Goal: Task Accomplishment & Management: Use online tool/utility

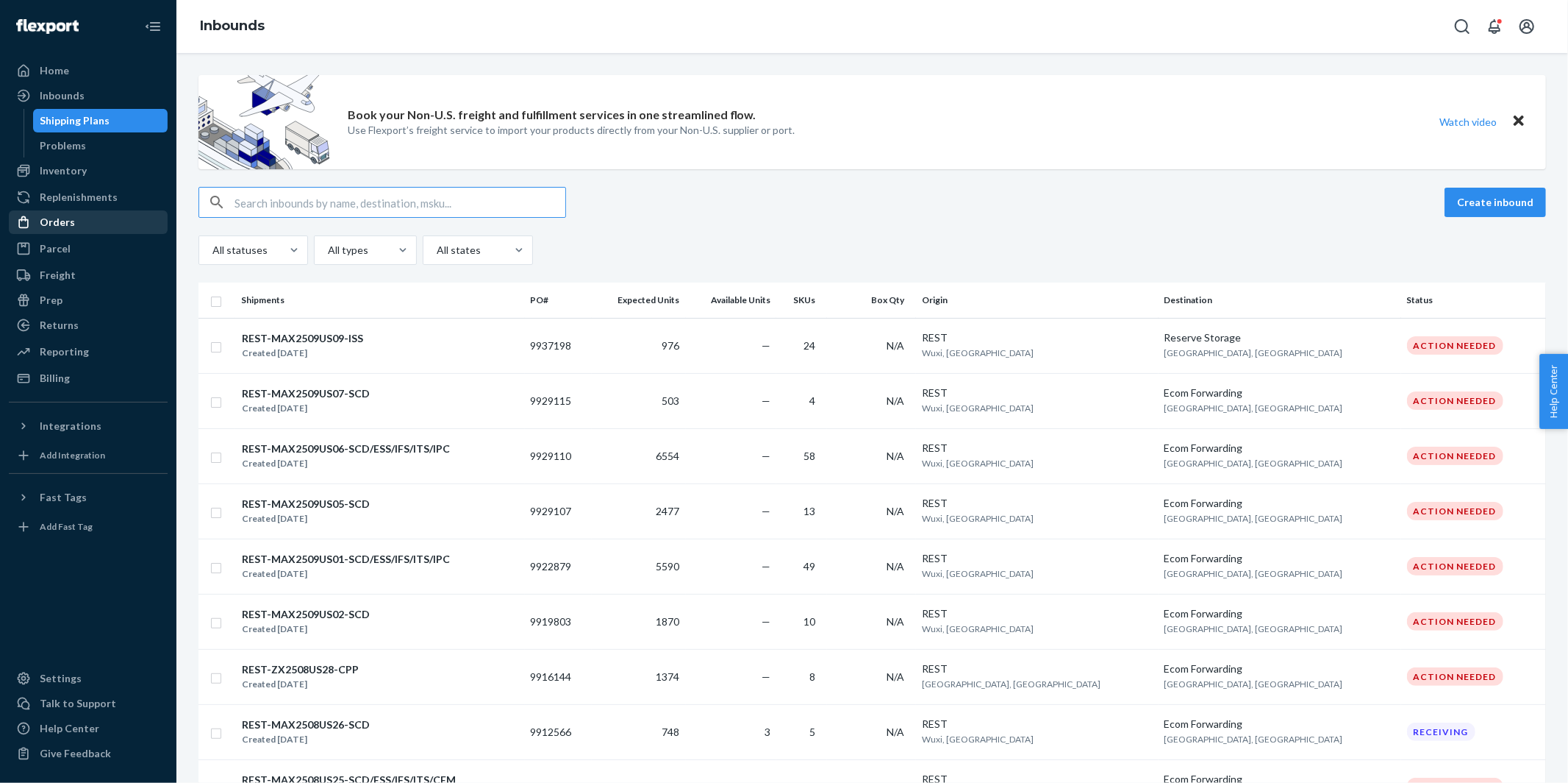
click at [75, 225] on div "Orders" at bounding box center [88, 221] width 156 height 20
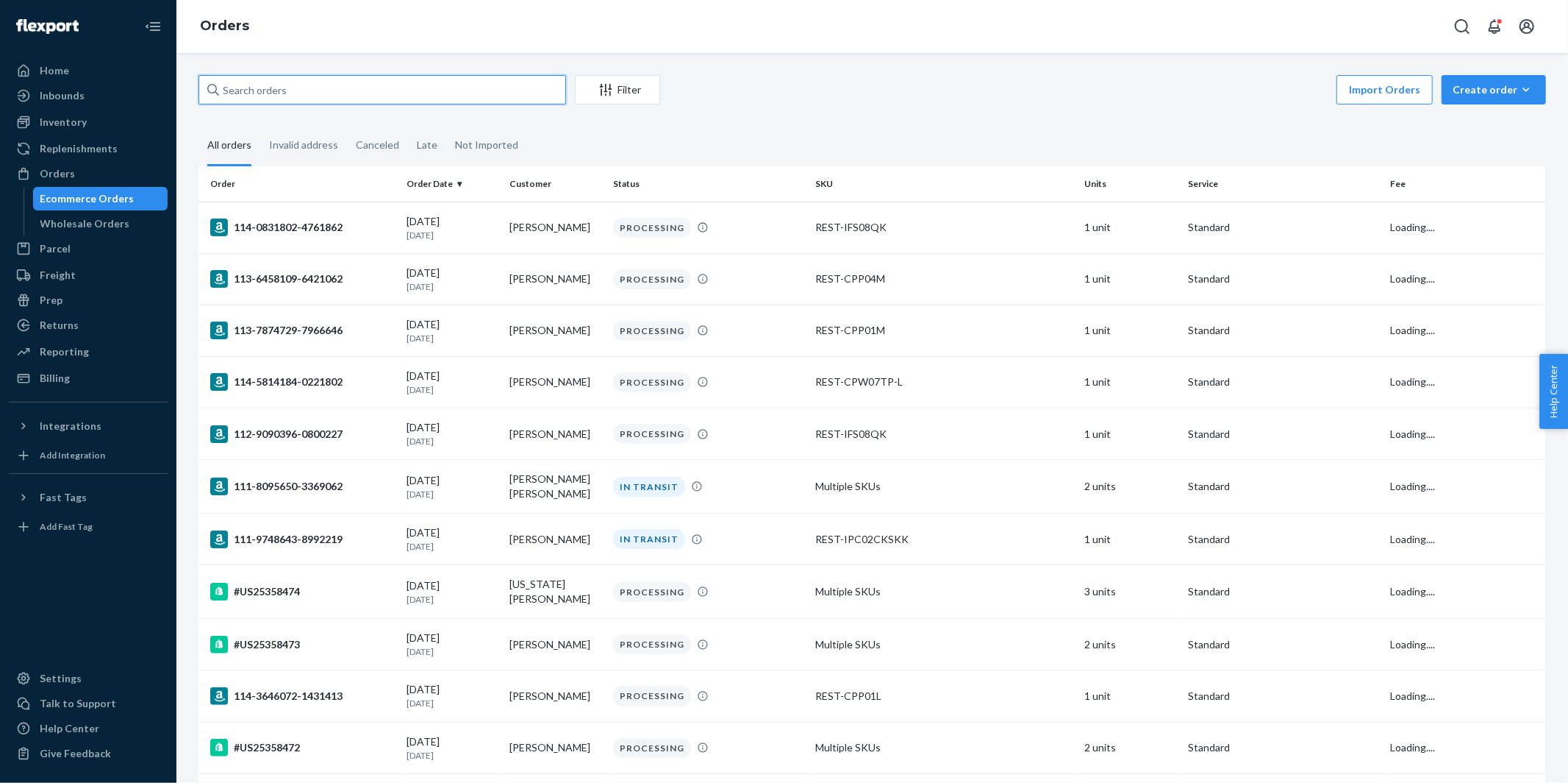
click at [354, 88] on input "text" at bounding box center [382, 89] width 368 height 29
paste input "US25356068"
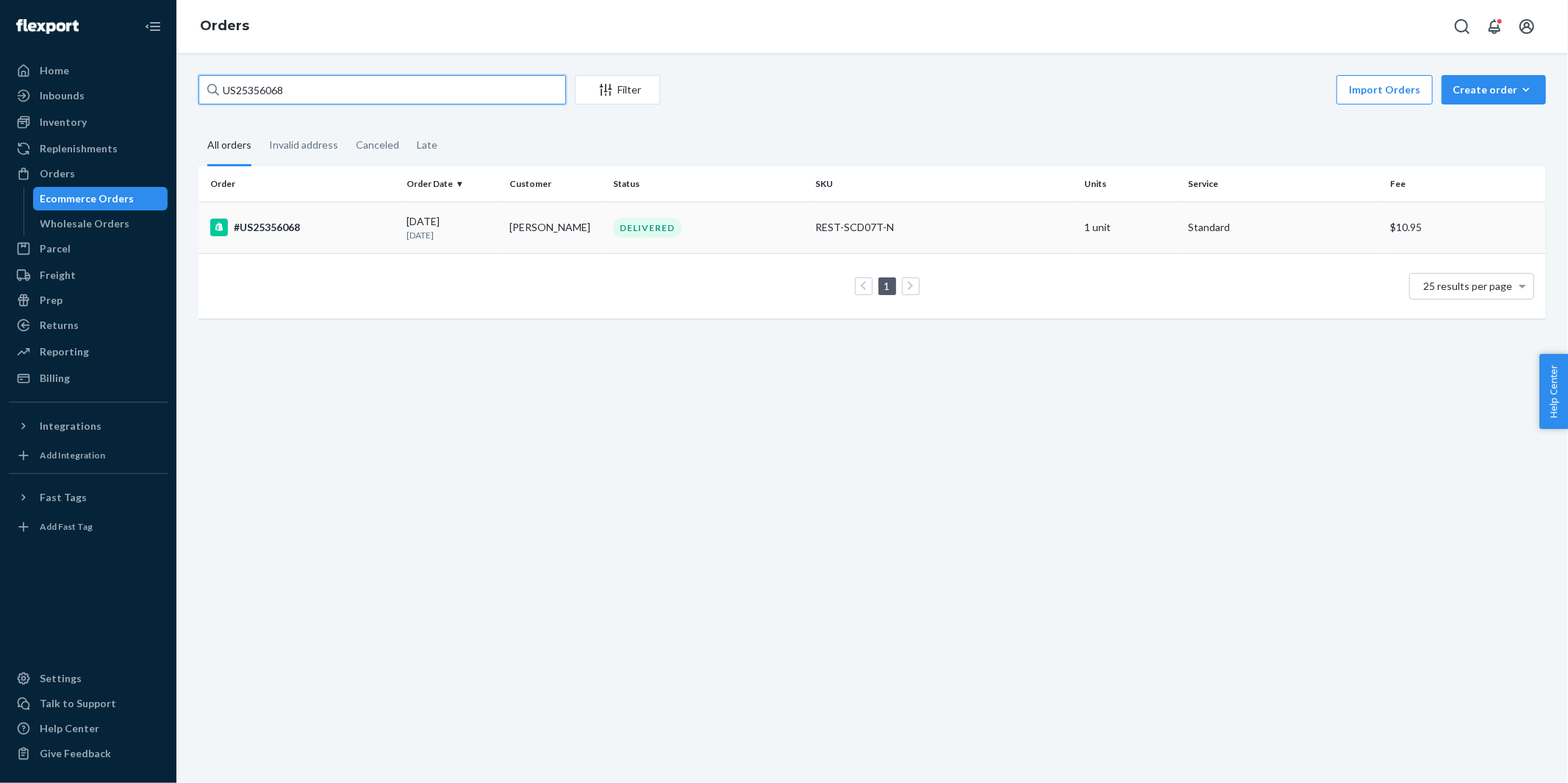
type input "US25356068"
click at [306, 228] on div "#US25356068" at bounding box center [303, 227] width 184 height 17
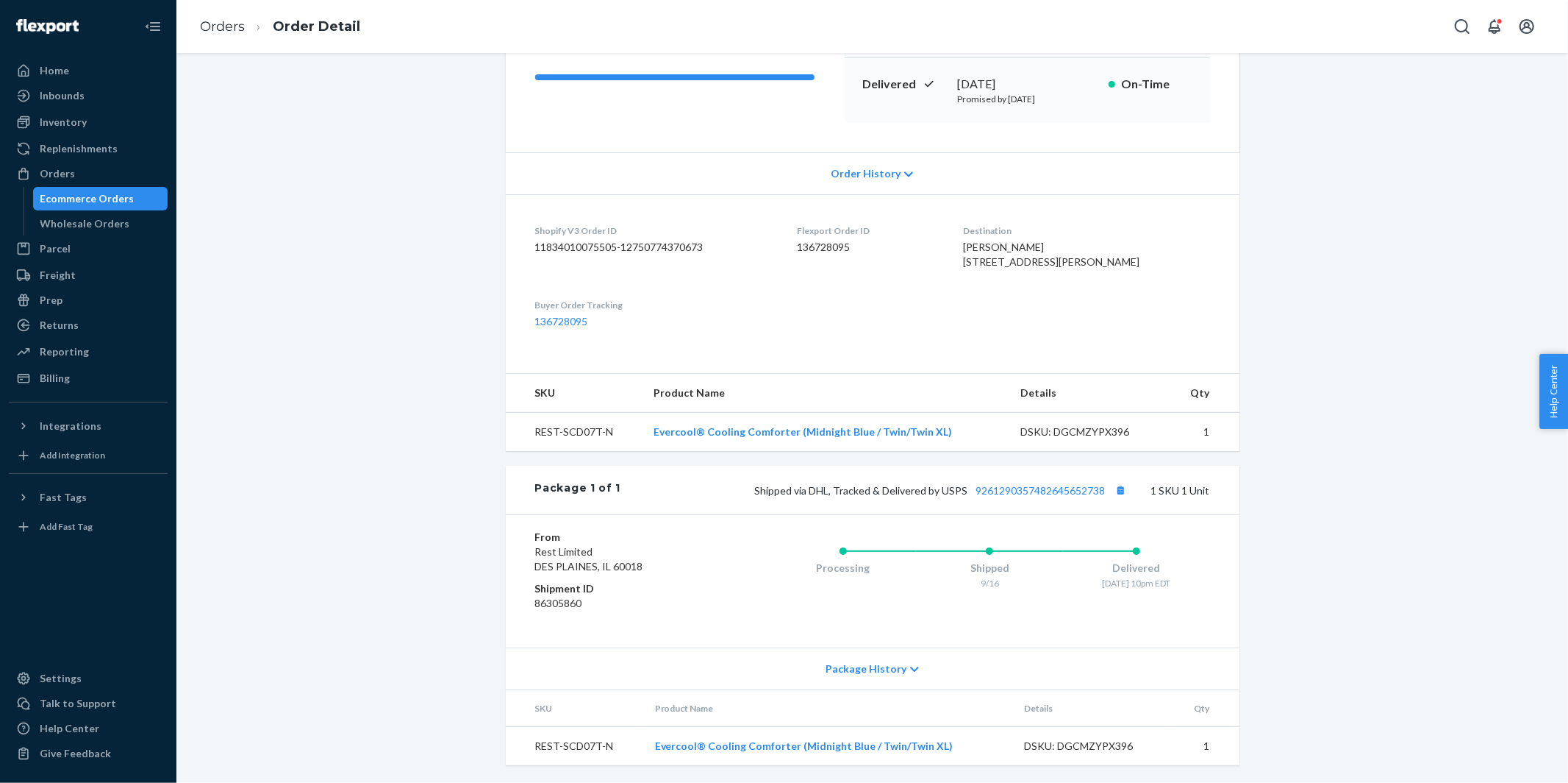
scroll to position [247, 0]
click at [1045, 484] on link "9261290357482645652738" at bounding box center [1040, 490] width 129 height 13
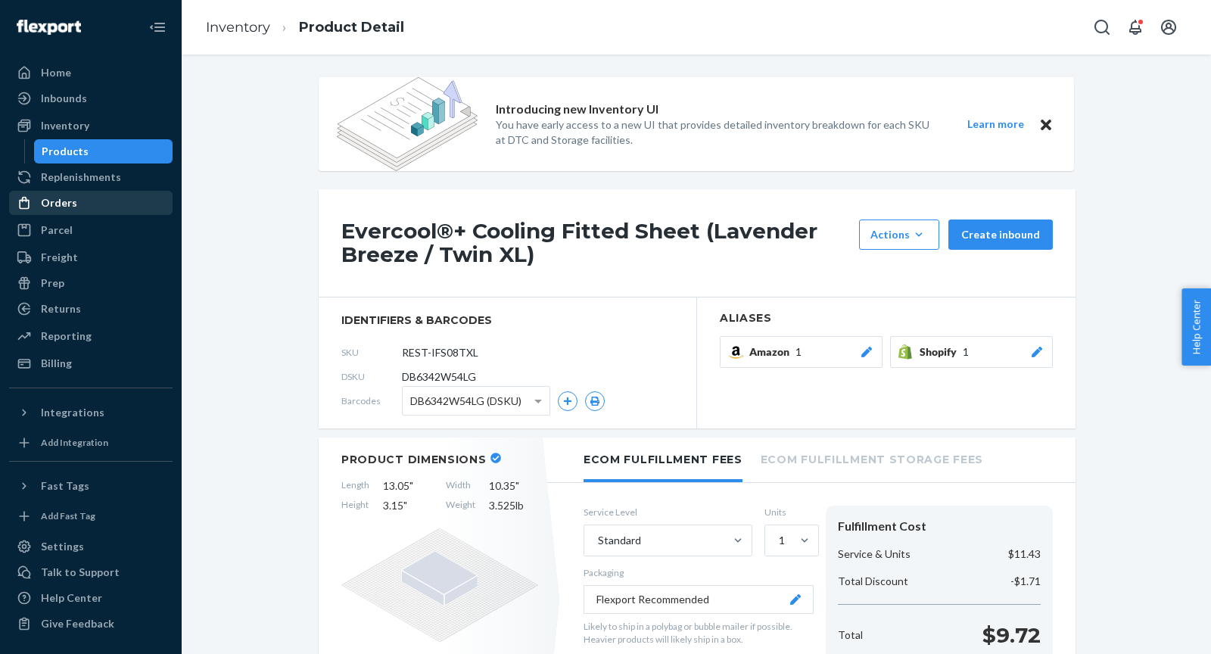
click at [62, 203] on div "Orders" at bounding box center [59, 202] width 36 height 15
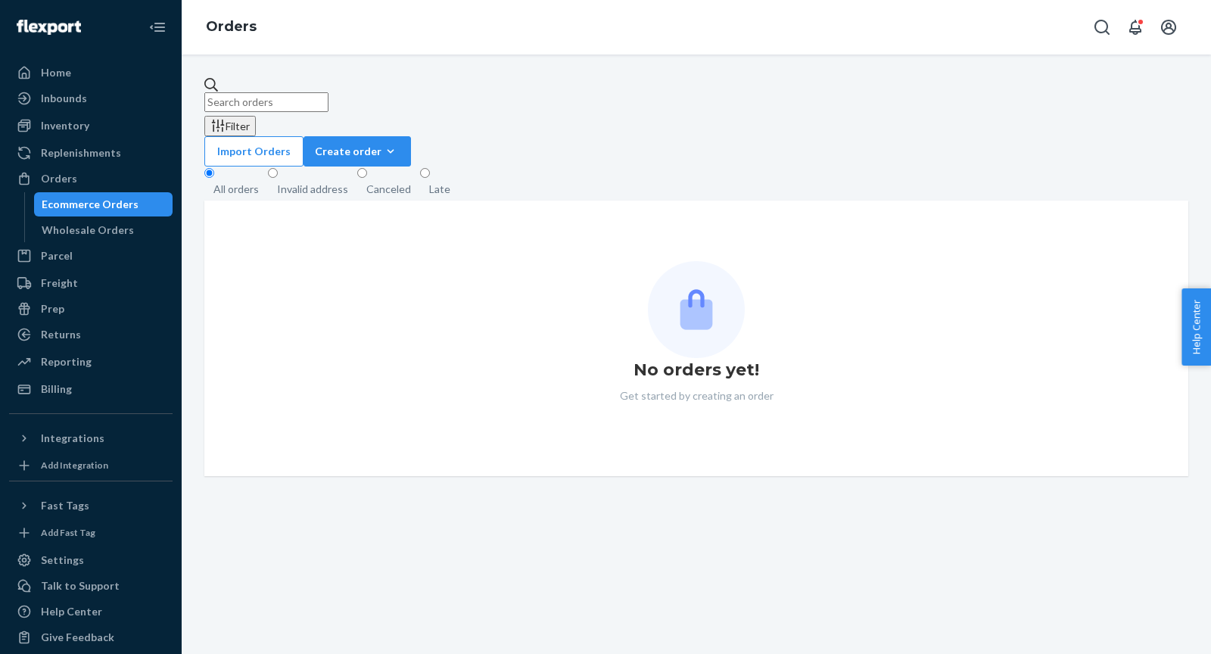
click at [325, 100] on input "text" at bounding box center [266, 102] width 124 height 20
paste input "113-6417857-6760253"
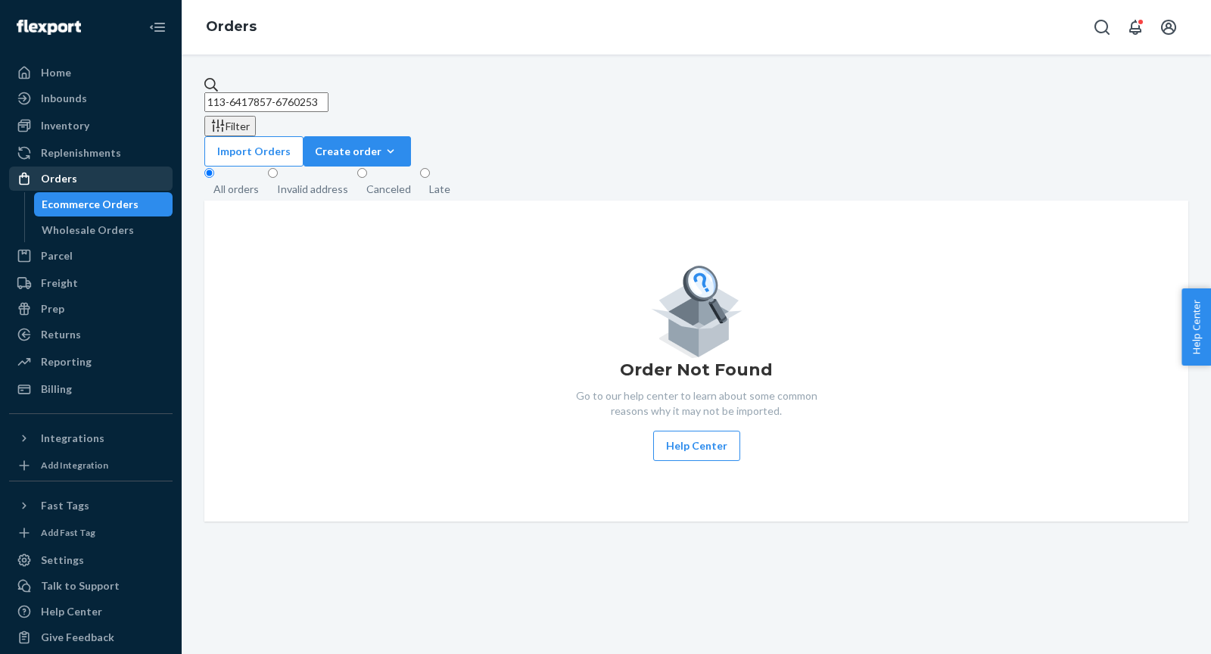
type input "113-6417857-6760253"
click at [55, 182] on div "Orders" at bounding box center [59, 178] width 36 height 15
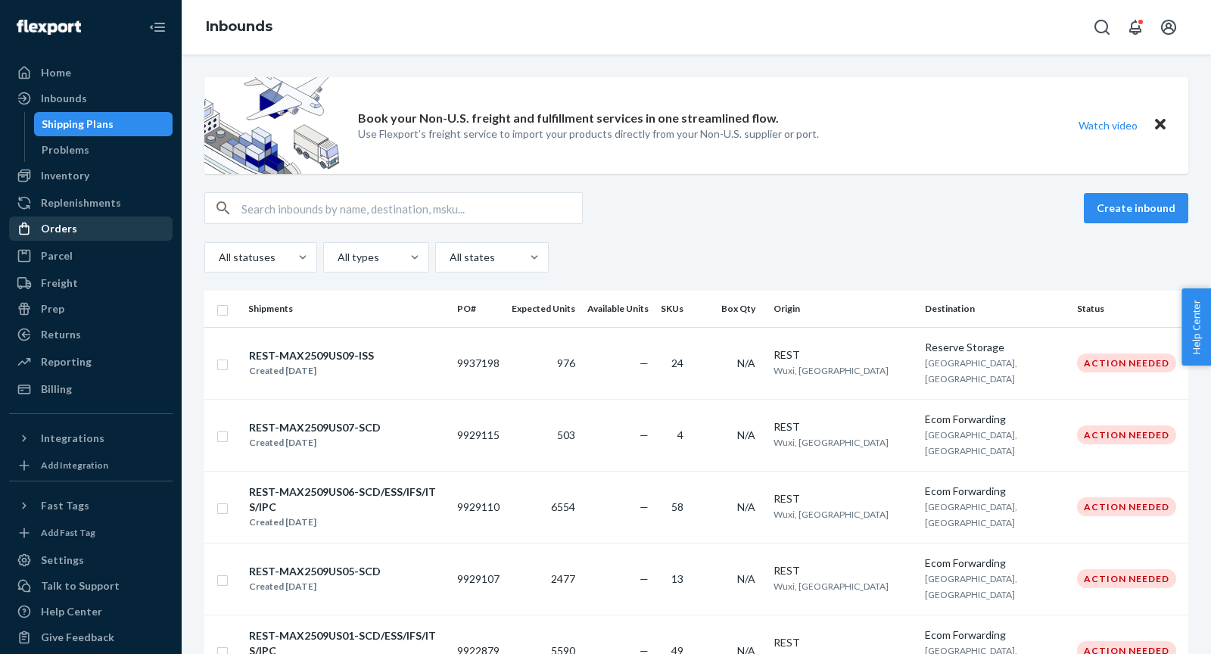
click at [67, 228] on div "Orders" at bounding box center [59, 228] width 36 height 15
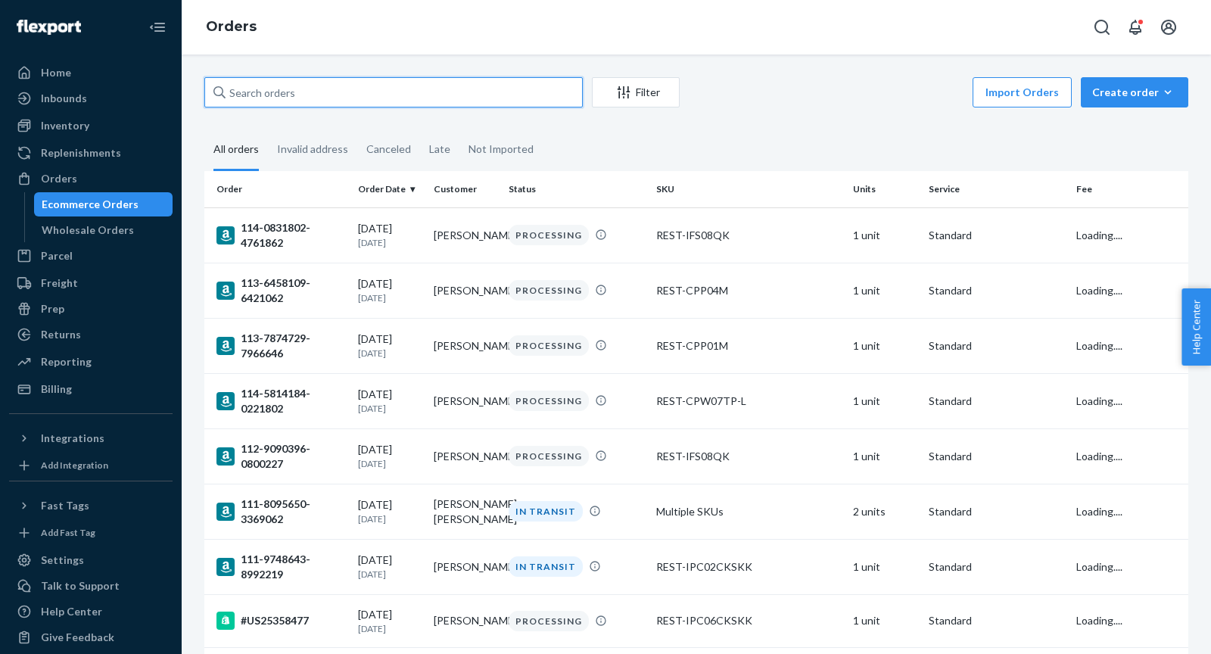
click at [275, 94] on input "text" at bounding box center [393, 92] width 379 height 30
paste input "113-6417857-6760253"
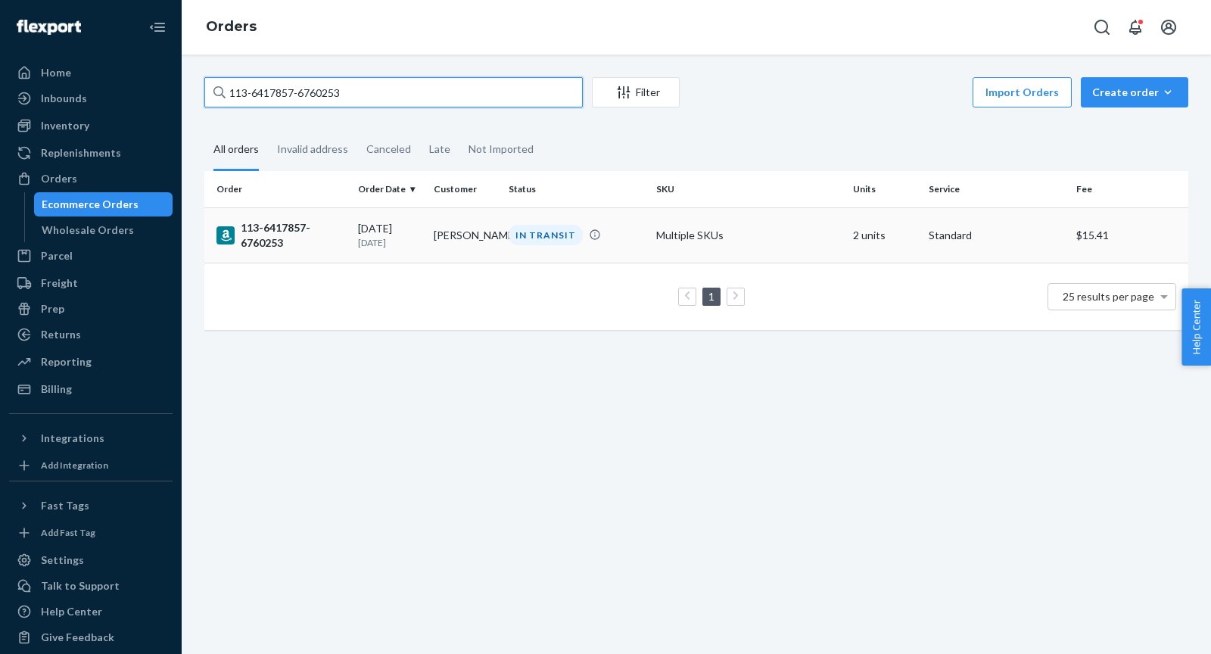
type input "113-6417857-6760253"
click at [280, 238] on div "113-6417857-6760253" at bounding box center [281, 235] width 129 height 30
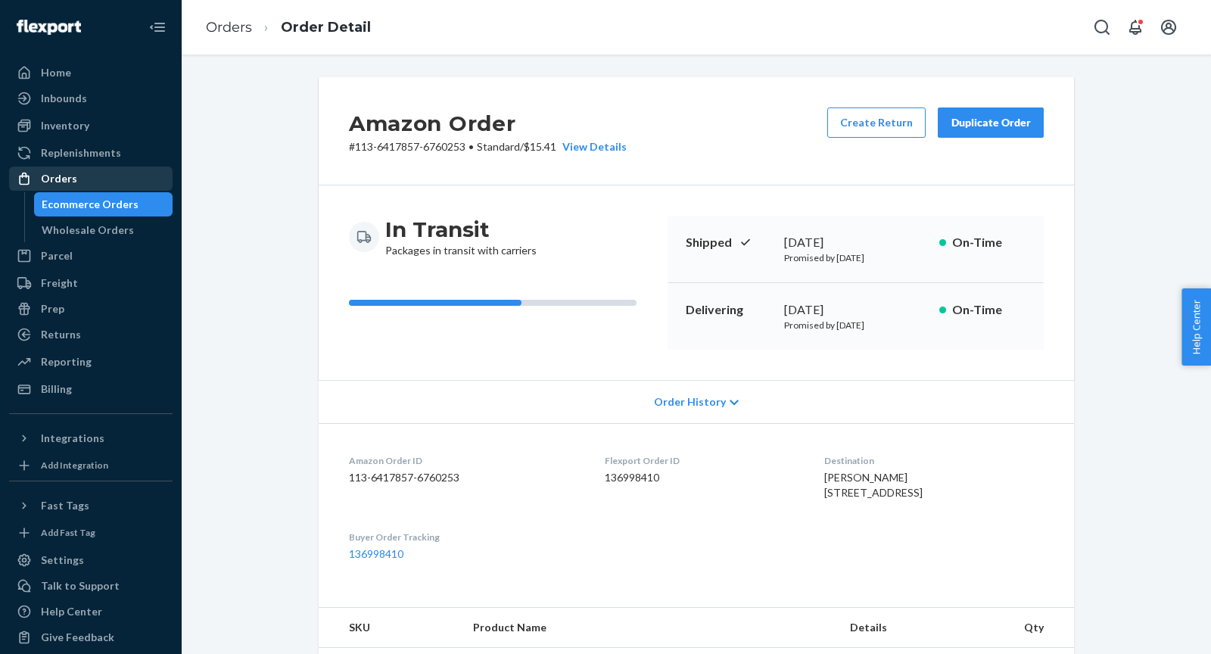
click at [95, 182] on div "Orders" at bounding box center [91, 178] width 161 height 21
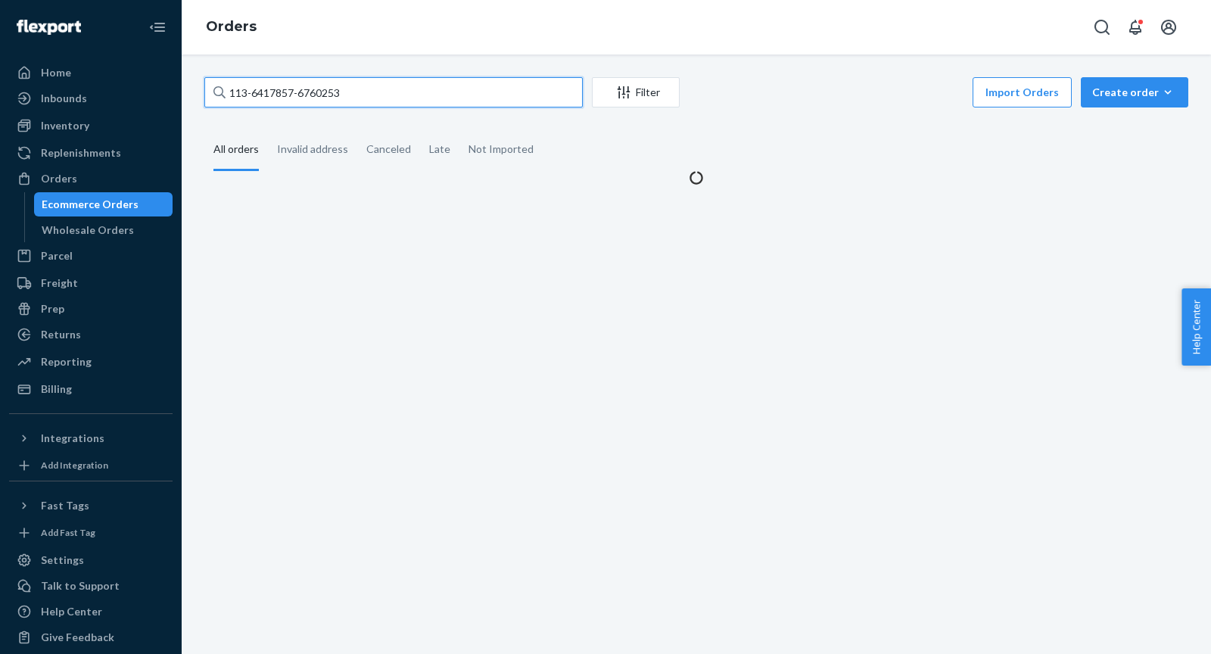
click at [403, 92] on input "113-6417857-6760253" at bounding box center [393, 92] width 379 height 30
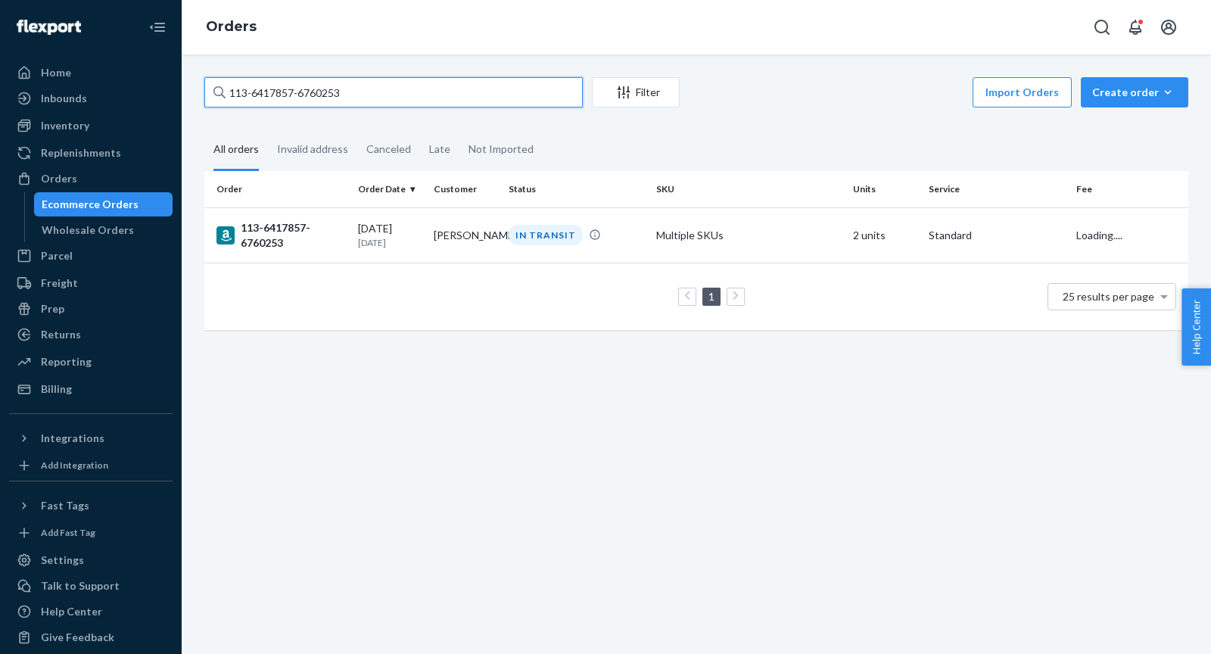
click at [403, 92] on input "113-6417857-6760253" at bounding box center [393, 92] width 379 height 30
paste input "4-6564027-9384245"
click at [383, 92] on input "114-6564027-9384245" at bounding box center [393, 92] width 379 height 30
click at [382, 92] on input "114-6564027-9384245" at bounding box center [393, 92] width 379 height 30
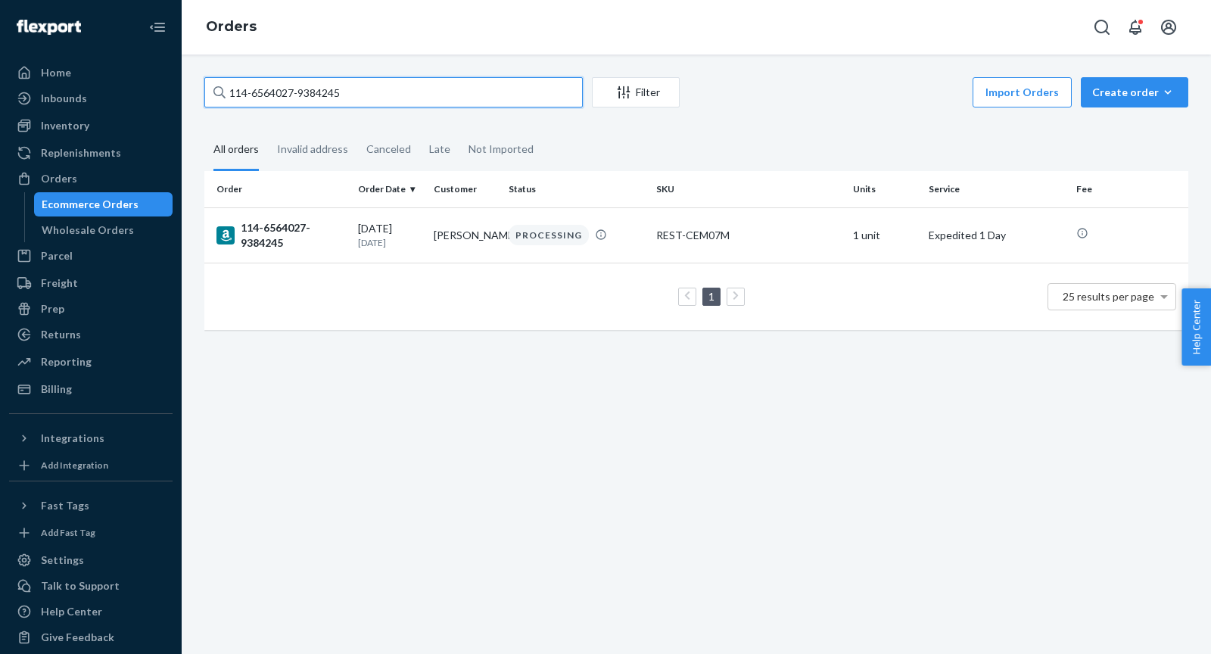
paste input "7227067-6954612"
type input "114-7227067-6954612"
drag, startPoint x: 328, startPoint y: 243, endPoint x: 338, endPoint y: 243, distance: 10.6
click at [328, 243] on div "114-7227067-6954612" at bounding box center [281, 235] width 129 height 30
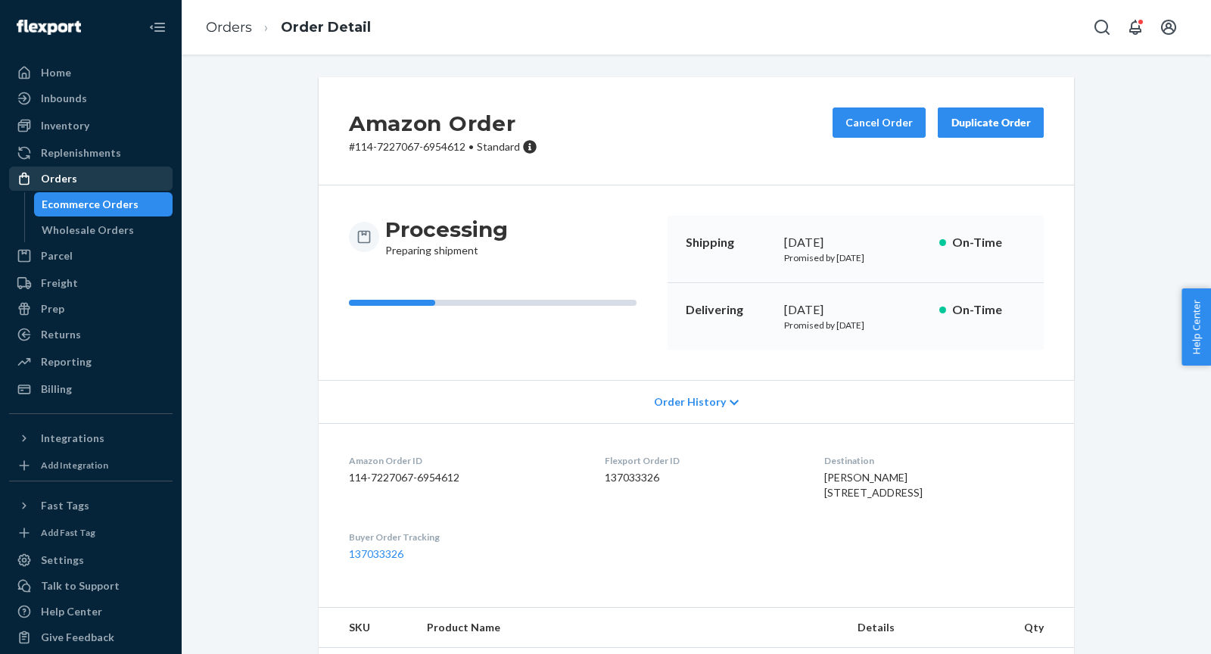
click at [71, 179] on div "Orders" at bounding box center [59, 178] width 36 height 15
click at [70, 179] on div "Orders" at bounding box center [59, 178] width 36 height 15
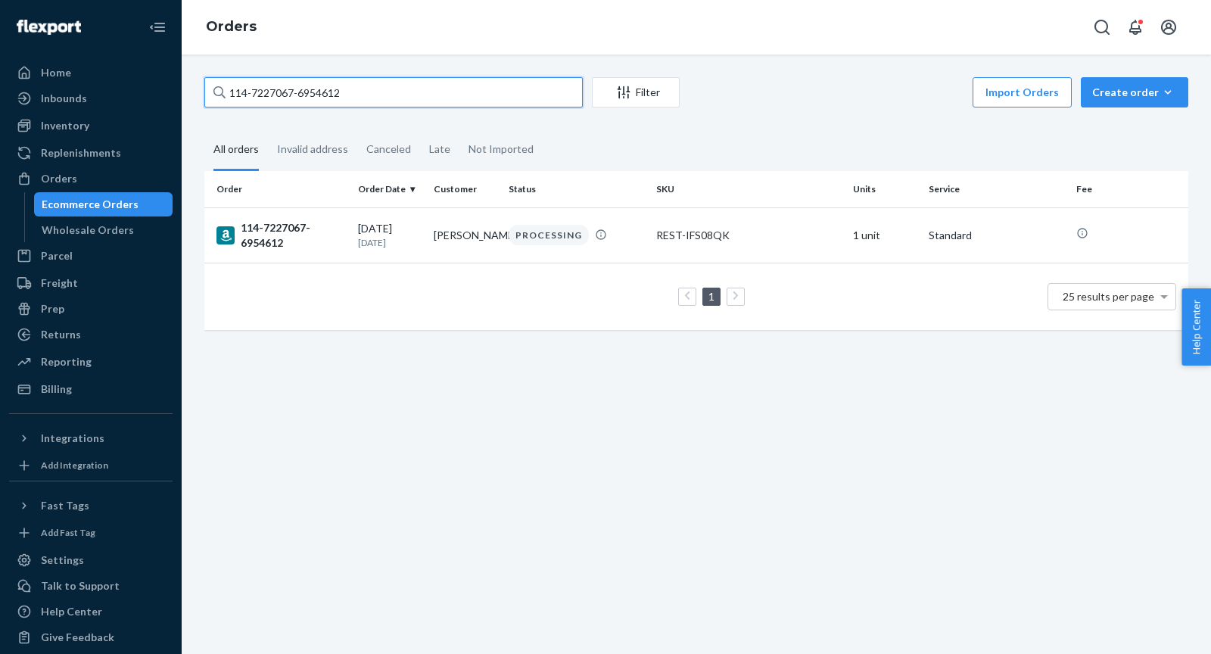
click at [380, 95] on input "114-7227067-6954612" at bounding box center [393, 92] width 379 height 30
click at [381, 95] on input "114-7227067-6954612" at bounding box center [393, 92] width 379 height 30
click at [380, 95] on input "114-7227067-6954612" at bounding box center [393, 92] width 379 height 30
paste input "3646072-1431413"
type input "114-3646072-1431413"
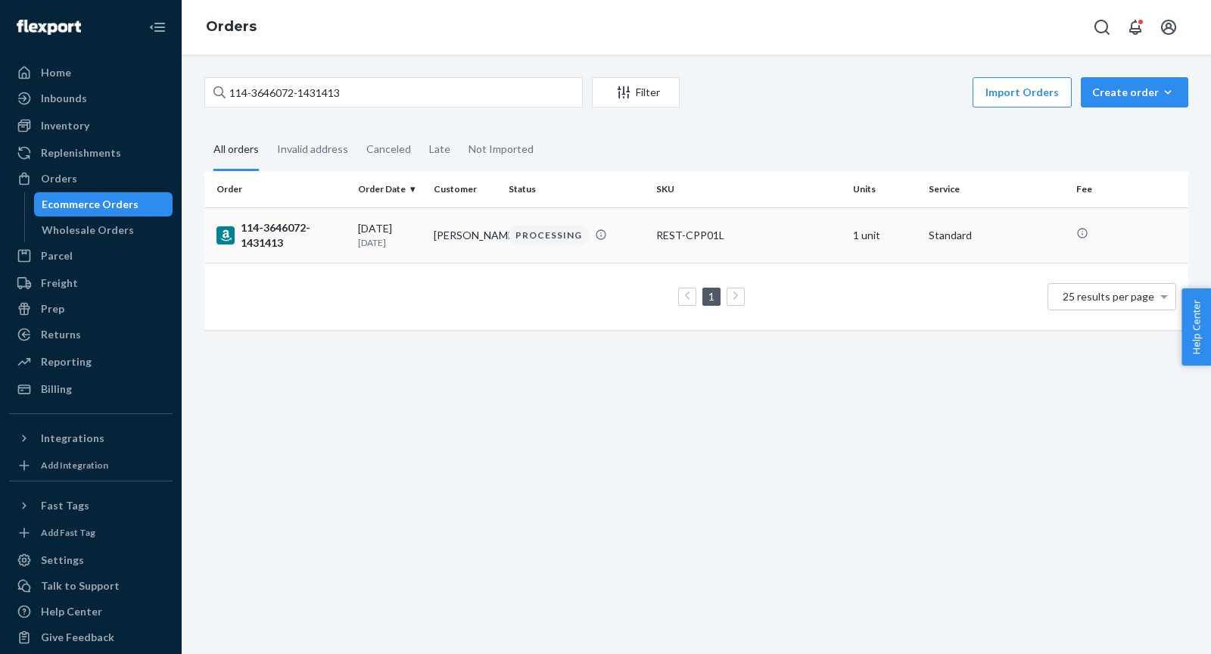
click at [310, 249] on div "114-3646072-1431413" at bounding box center [281, 235] width 129 height 30
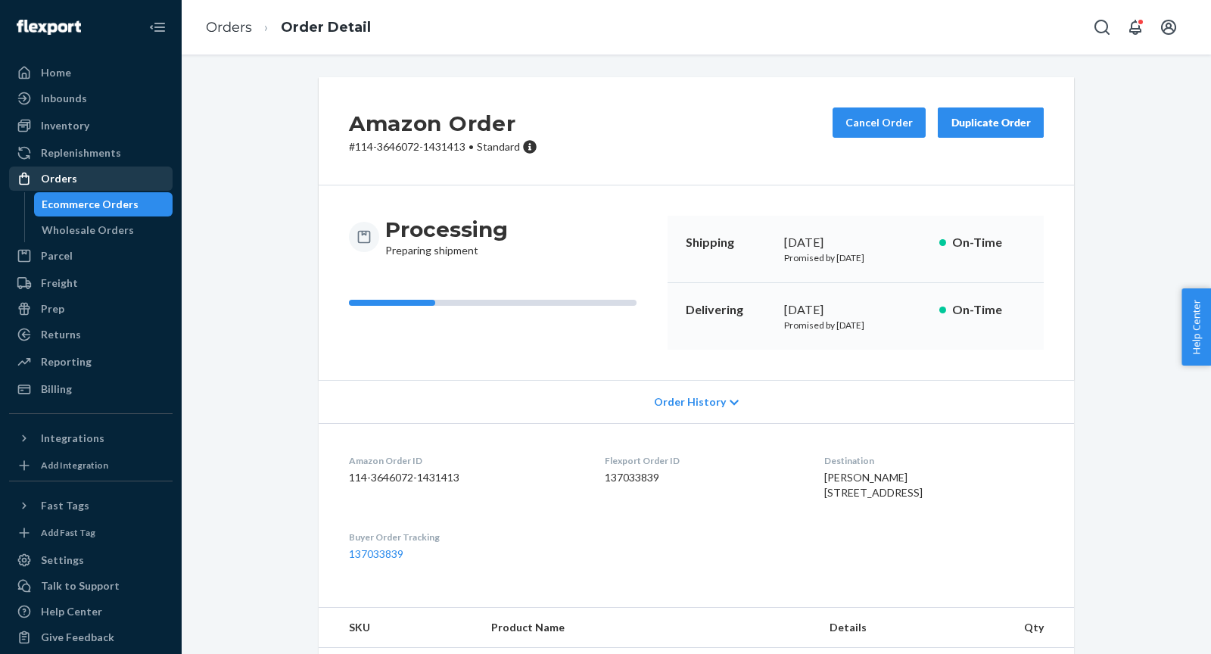
click at [64, 181] on div "Orders" at bounding box center [59, 178] width 36 height 15
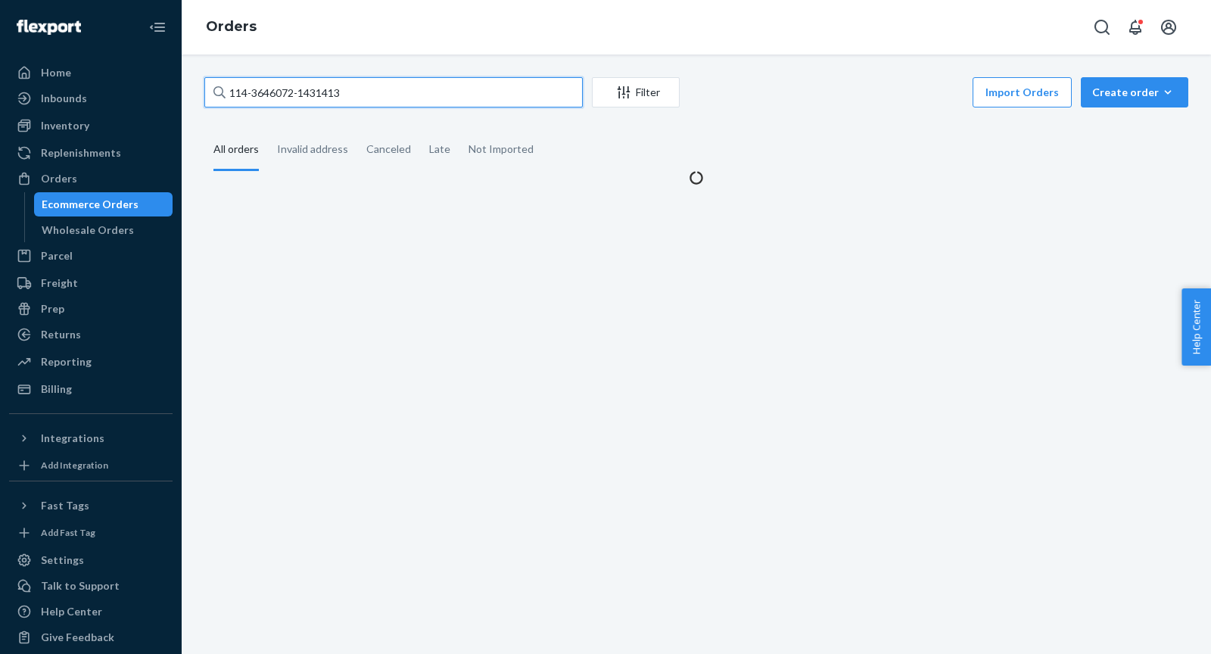
click at [403, 100] on input "114-3646072-1431413" at bounding box center [393, 92] width 379 height 30
paste input "1-8955669-9611424"
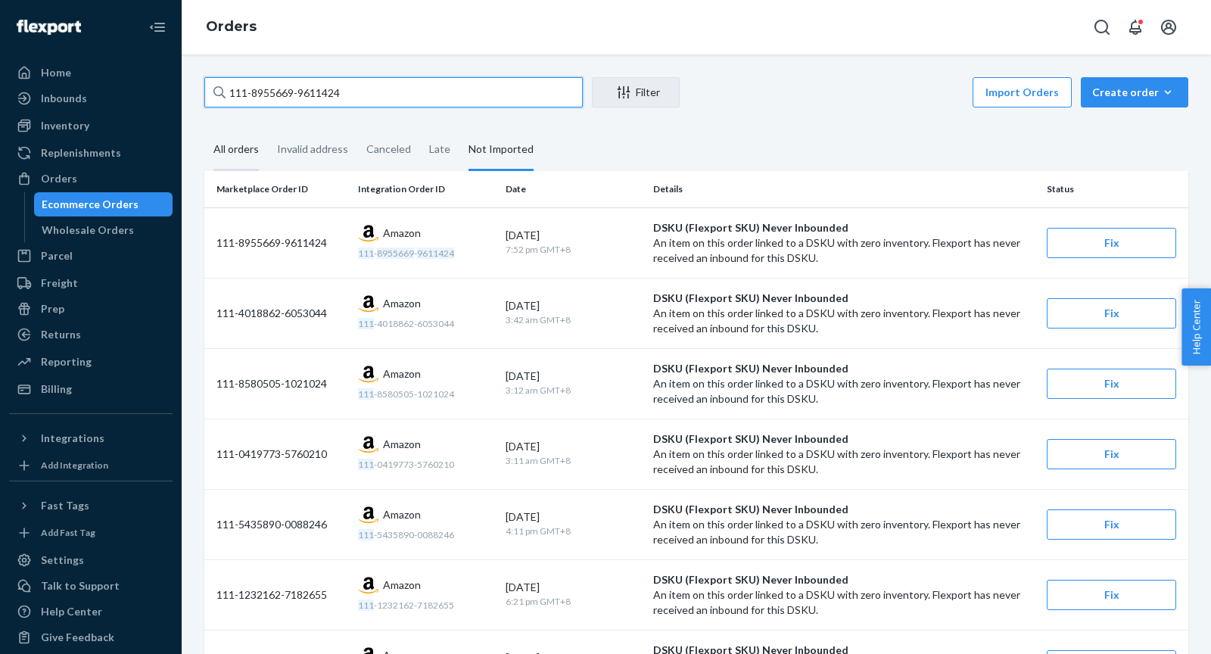
type input "111-8955669-9611424"
click at [236, 147] on div "All orders" at bounding box center [236, 150] width 45 height 42
click at [204, 129] on input "All orders" at bounding box center [204, 129] width 0 height 0
click at [1129, 96] on div "Create order" at bounding box center [1135, 92] width 85 height 15
click at [1137, 129] on span "Ecommerce order" at bounding box center [1144, 128] width 94 height 11
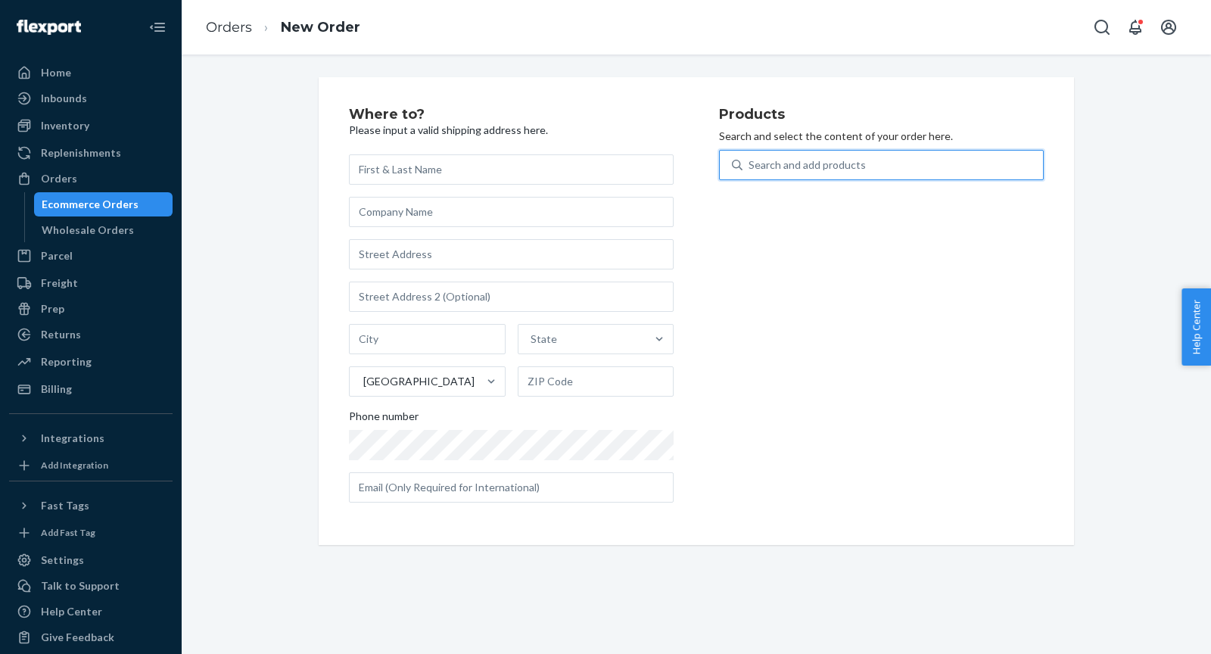
click at [877, 155] on div "Search and add products" at bounding box center [893, 164] width 301 height 27
click at [750, 157] on input "0 results available. Use Up and Down to choose options, press Enter to select t…" at bounding box center [750, 164] width 2 height 15
paste input "REST-IFS04TXL"
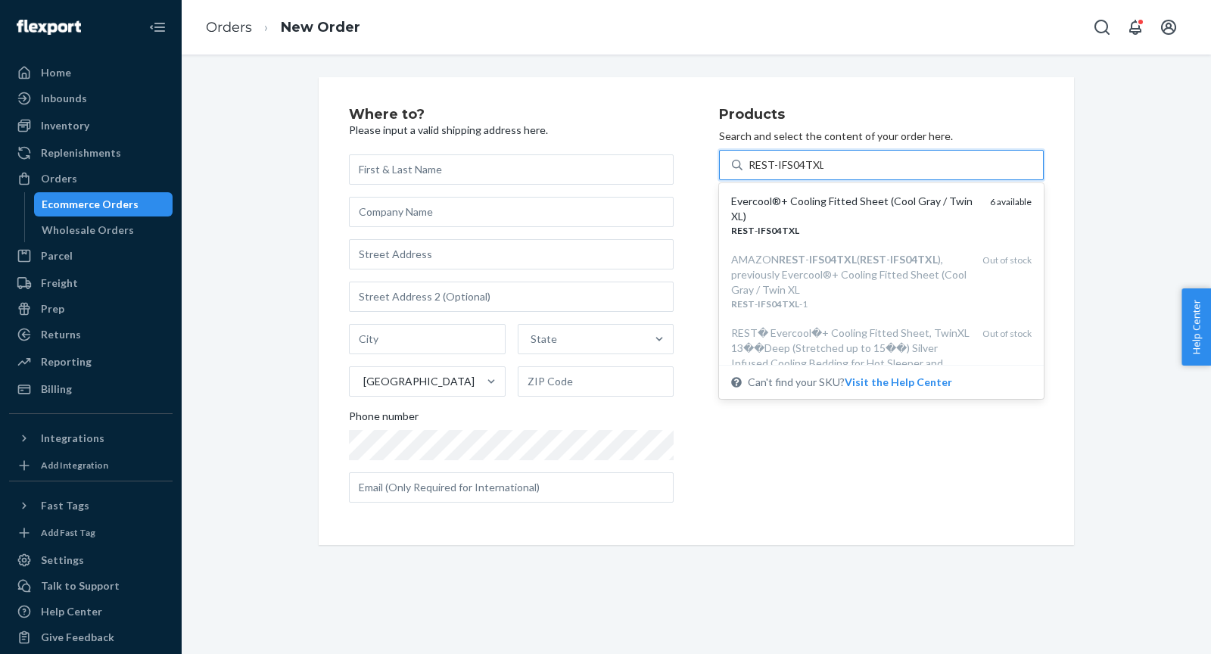
type input "REST-IFS04TXL"
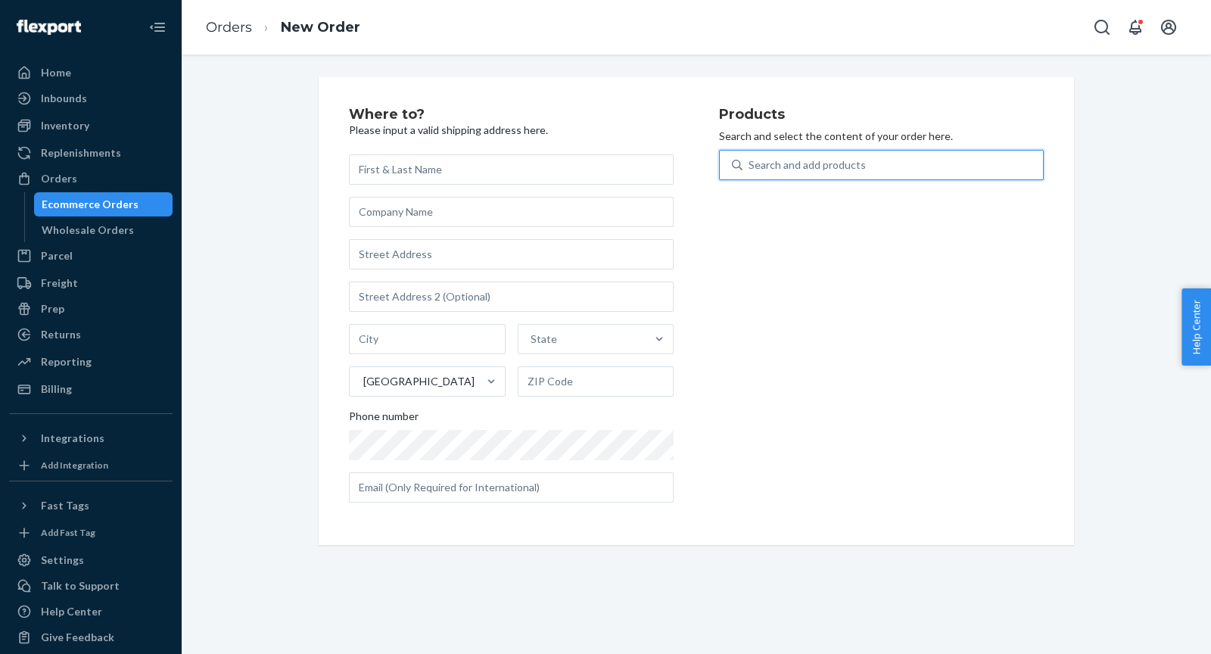
click at [859, 162] on div "Search and add products" at bounding box center [807, 164] width 117 height 15
click at [750, 162] on input "0 results available. Select is focused ,type to refine list, press Down to open…" at bounding box center [750, 164] width 2 height 15
click at [859, 163] on div "Search and add products" at bounding box center [807, 164] width 117 height 15
click at [750, 163] on input "0 results available. Use Up and Down to choose options, press Enter to select t…" at bounding box center [750, 164] width 2 height 15
paste input "REST-IFS04SK"
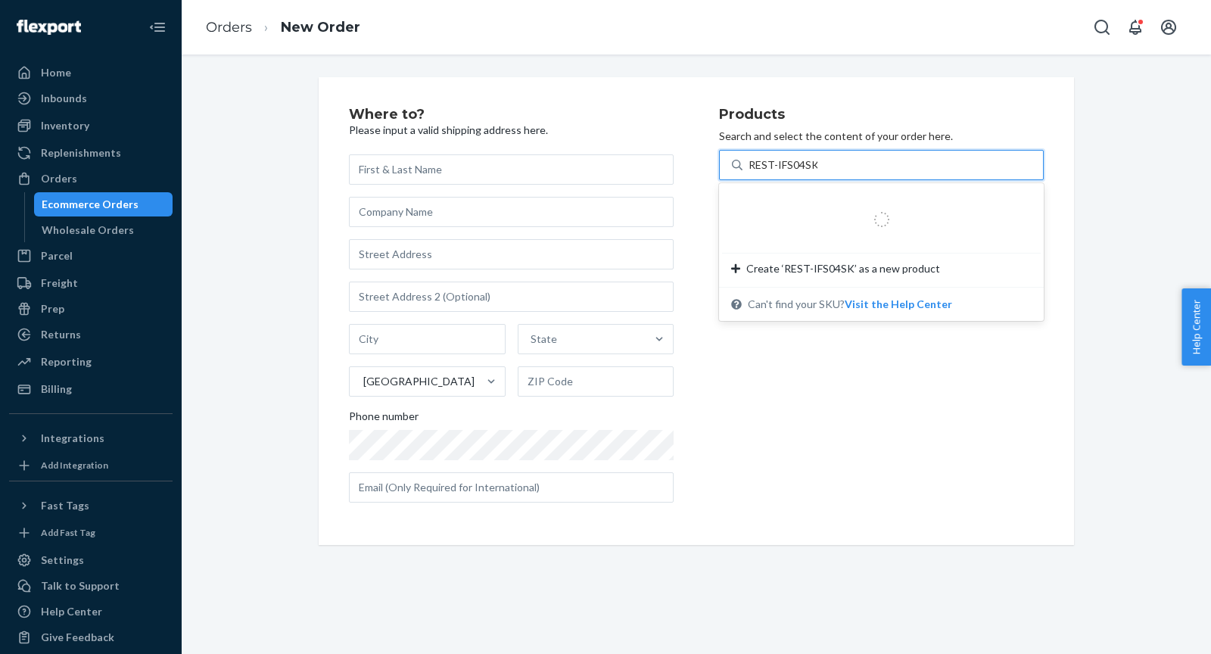
type input "REST-IFS04SK"
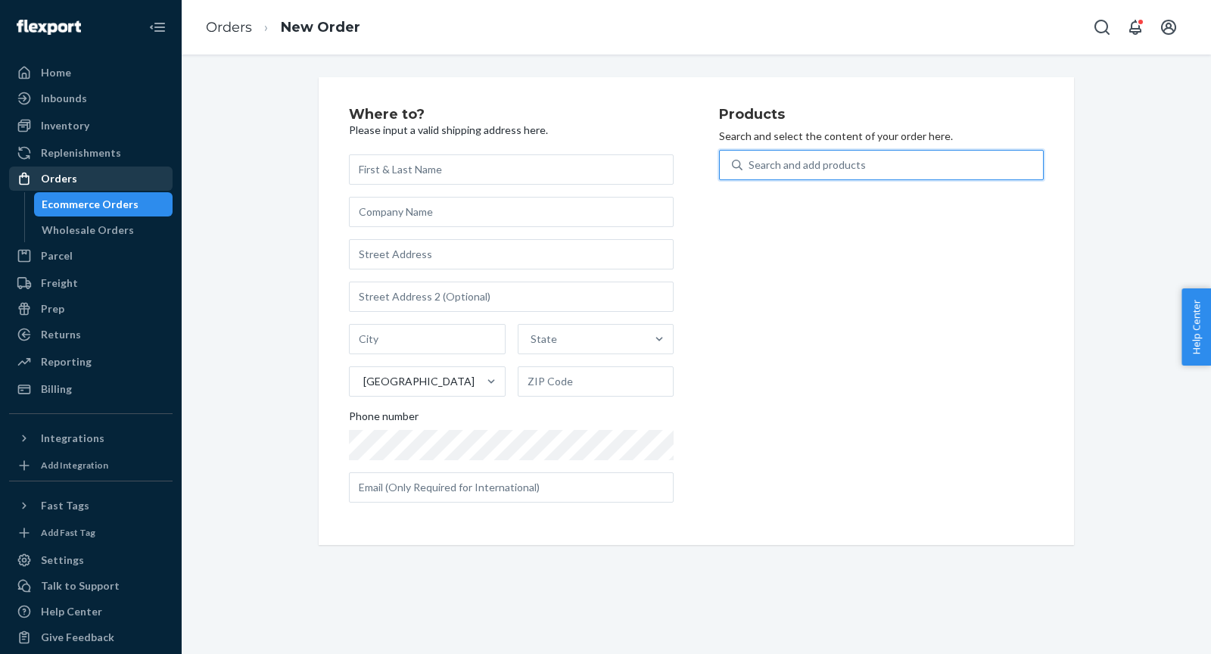
click at [73, 175] on div "Orders" at bounding box center [59, 178] width 36 height 15
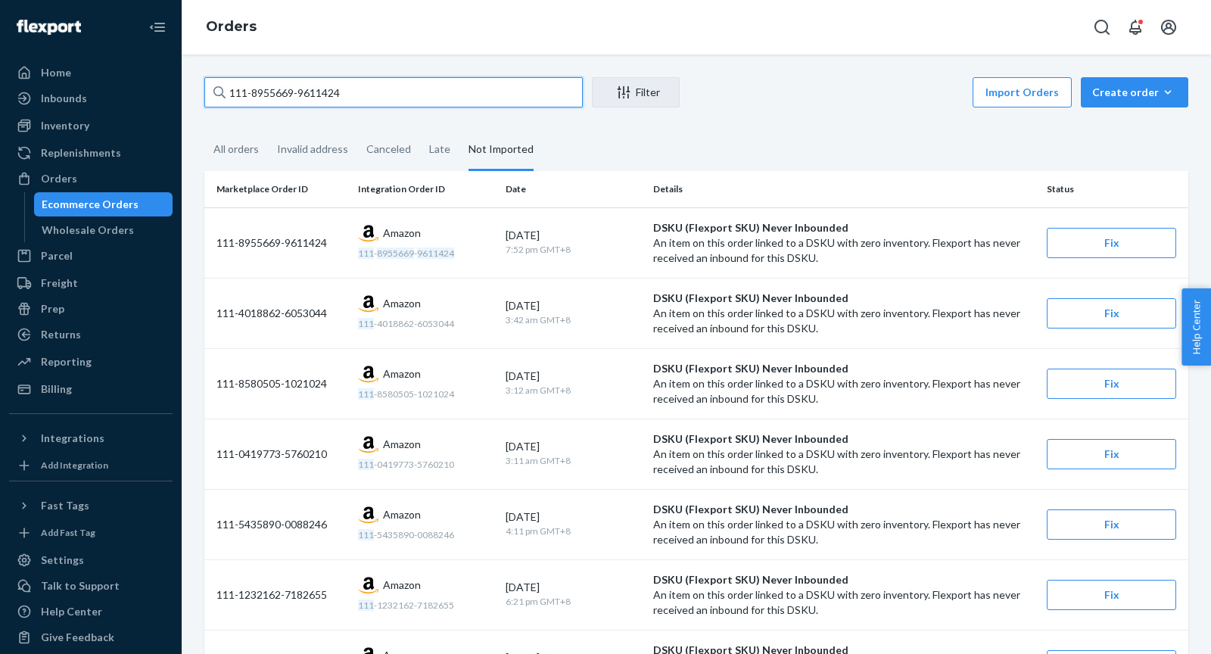
click at [390, 99] on input "111-8955669-9611424" at bounding box center [393, 92] width 379 height 30
click at [390, 98] on input "111-8955669-9611424" at bounding box center [393, 92] width 379 height 30
paste input "2-9090396-0800227"
type input "112-9090396-0800227"
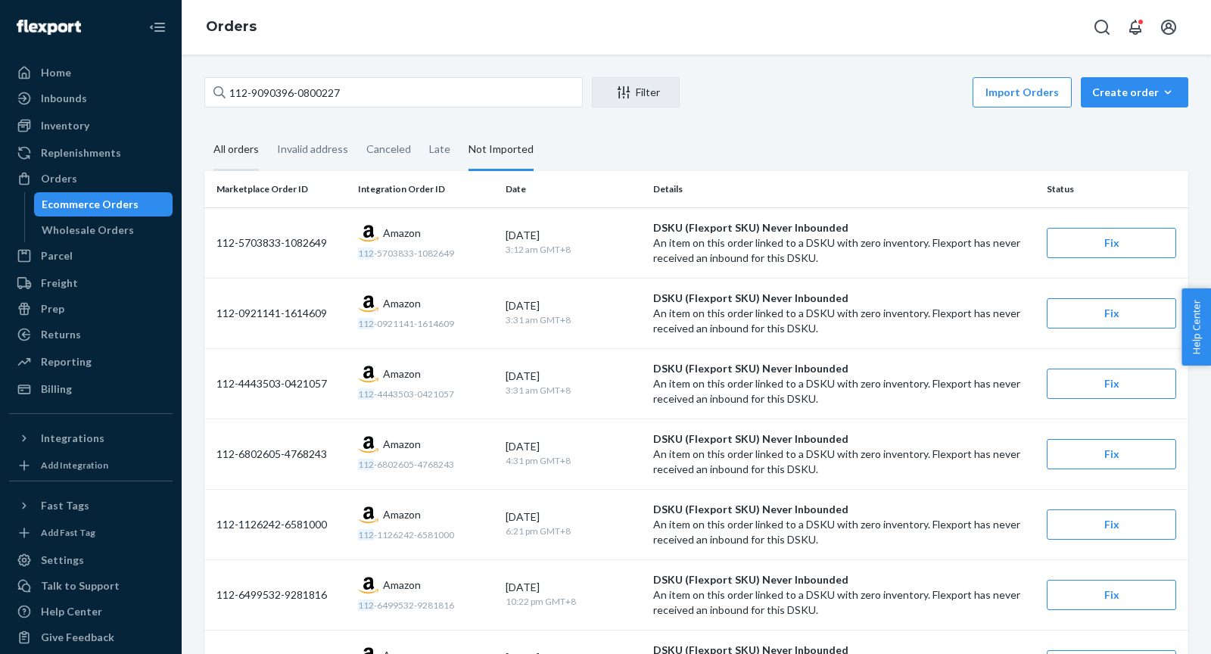
click at [237, 158] on div "All orders" at bounding box center [236, 150] width 45 height 42
click at [204, 129] on input "All orders" at bounding box center [204, 129] width 0 height 0
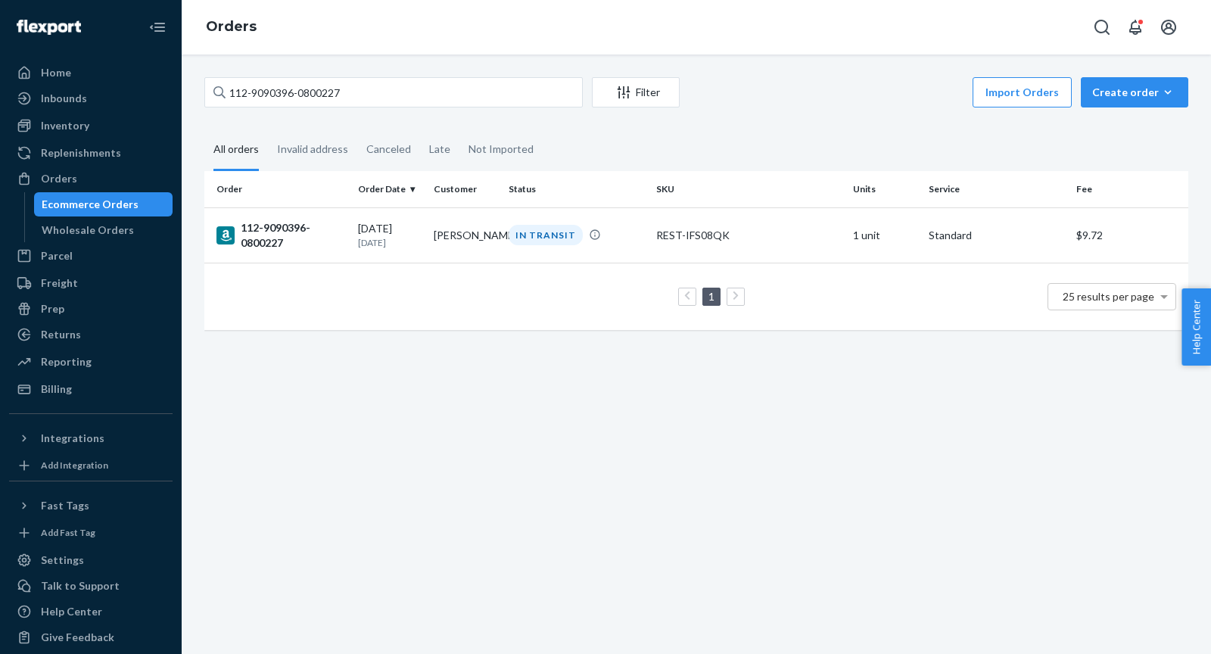
drag, startPoint x: 282, startPoint y: 235, endPoint x: 307, endPoint y: 237, distance: 24.3
click at [282, 235] on div "112-9090396-0800227" at bounding box center [281, 235] width 129 height 30
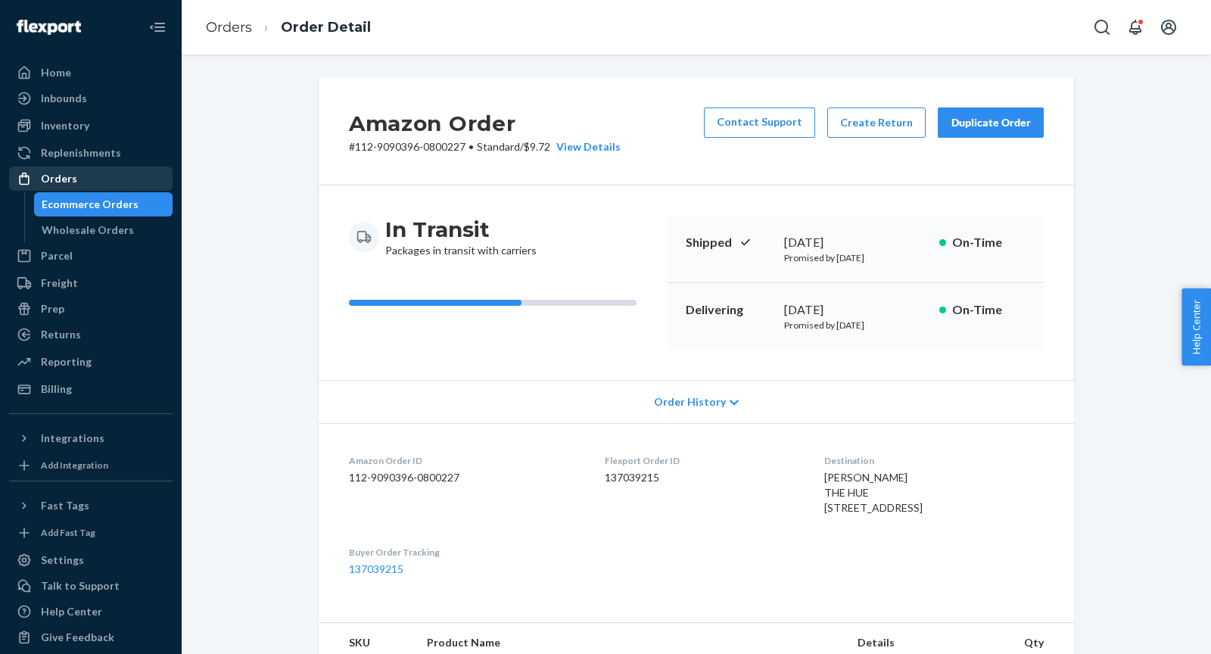
click at [55, 182] on div "Orders" at bounding box center [59, 178] width 36 height 15
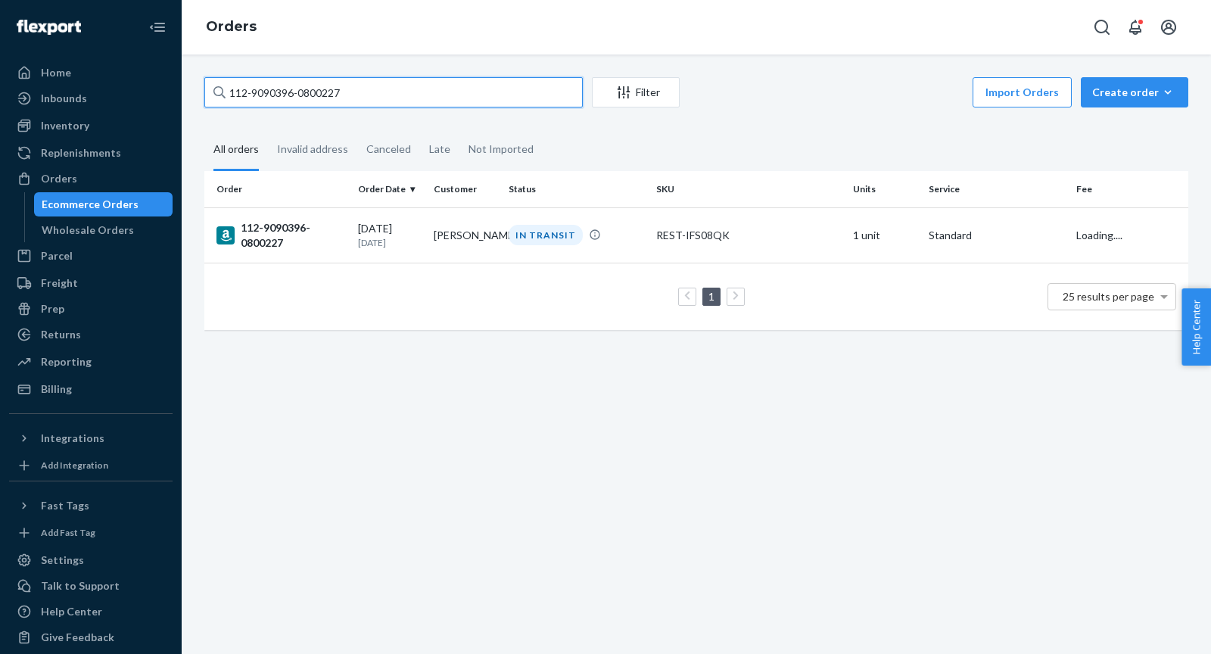
click at [423, 92] on input "112-9090396-0800227" at bounding box center [393, 92] width 379 height 30
paste input "4-5814184-0221802"
type input "114-5814184-0221802"
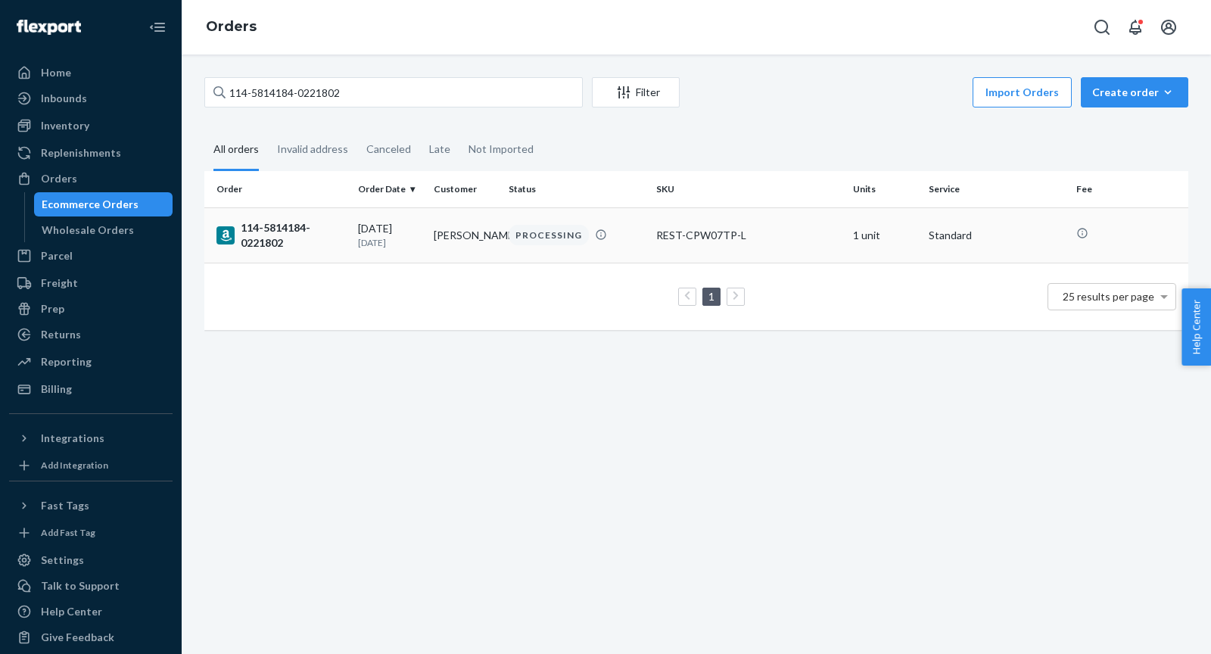
click at [308, 238] on div "114-5814184-0221802" at bounding box center [281, 235] width 129 height 30
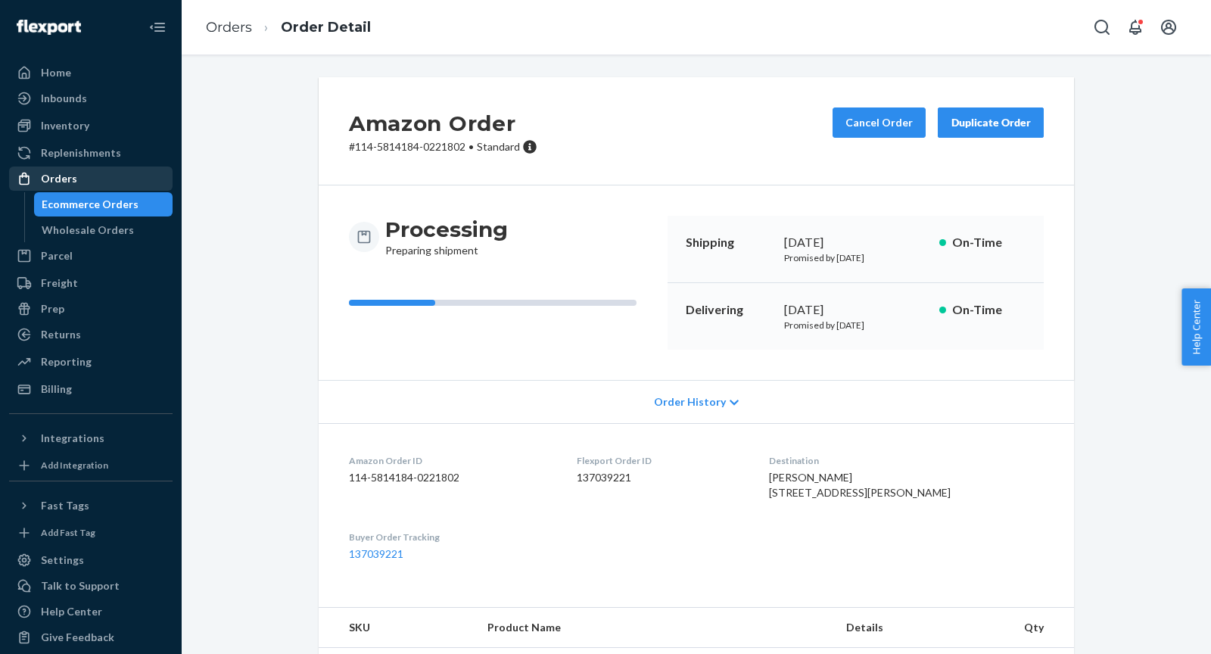
click at [61, 177] on div "Orders" at bounding box center [59, 178] width 36 height 15
click at [60, 177] on div "Orders" at bounding box center [59, 178] width 36 height 15
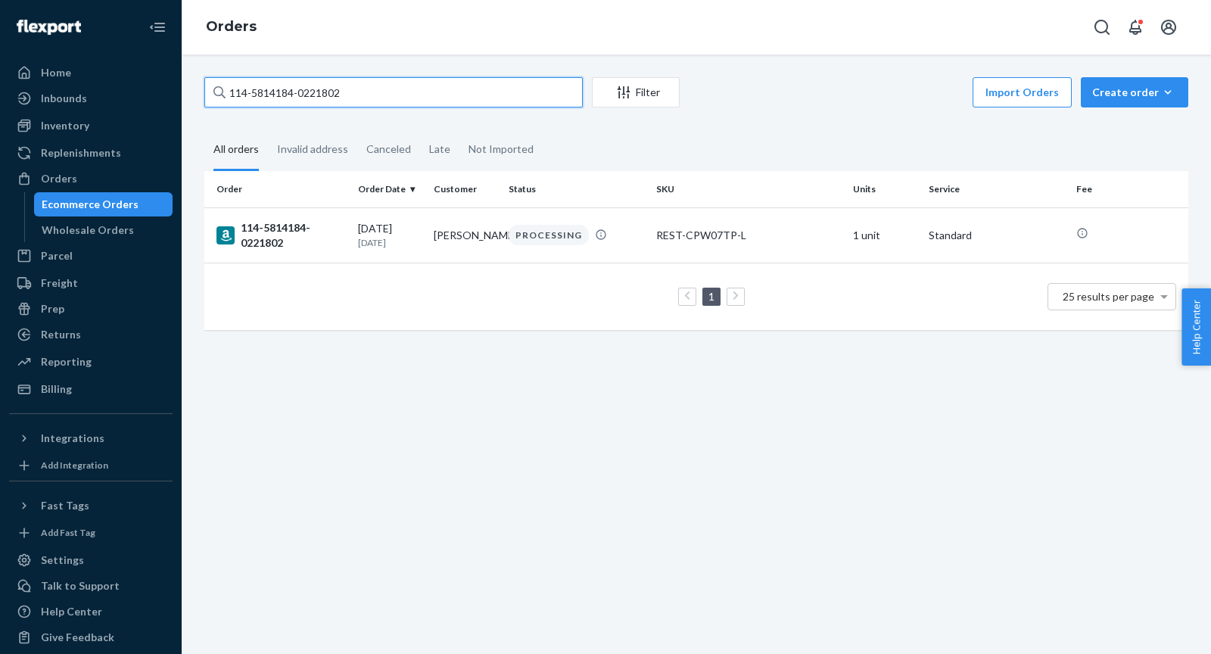
click at [386, 86] on input "114-5814184-0221802" at bounding box center [393, 92] width 379 height 30
paste input "3-3723426-1329826"
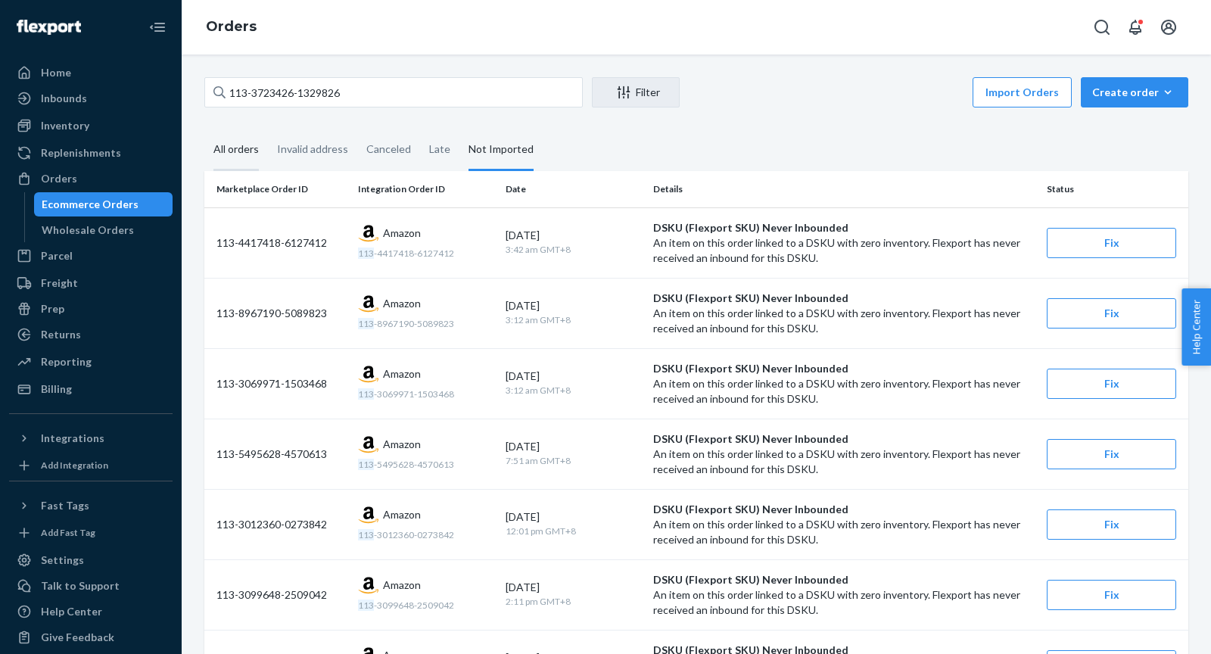
click at [226, 150] on div "All orders" at bounding box center [236, 150] width 45 height 42
click at [204, 129] on input "All orders" at bounding box center [204, 129] width 0 height 0
click at [365, 92] on input "113-3723426-1329826" at bounding box center [393, 92] width 379 height 30
click at [56, 182] on div "Orders" at bounding box center [59, 178] width 36 height 15
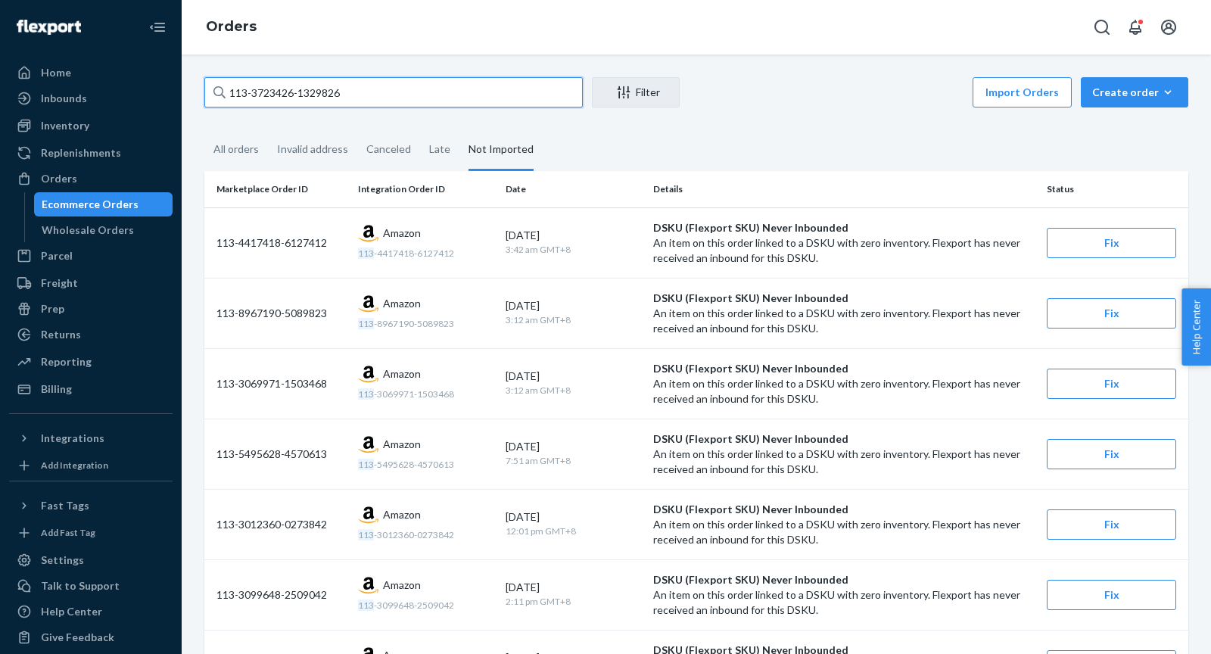
click at [366, 92] on input "113-3723426-1329826" at bounding box center [393, 92] width 379 height 30
click at [235, 148] on div "All orders" at bounding box center [236, 150] width 45 height 42
click at [204, 129] on input "All orders" at bounding box center [204, 129] width 0 height 0
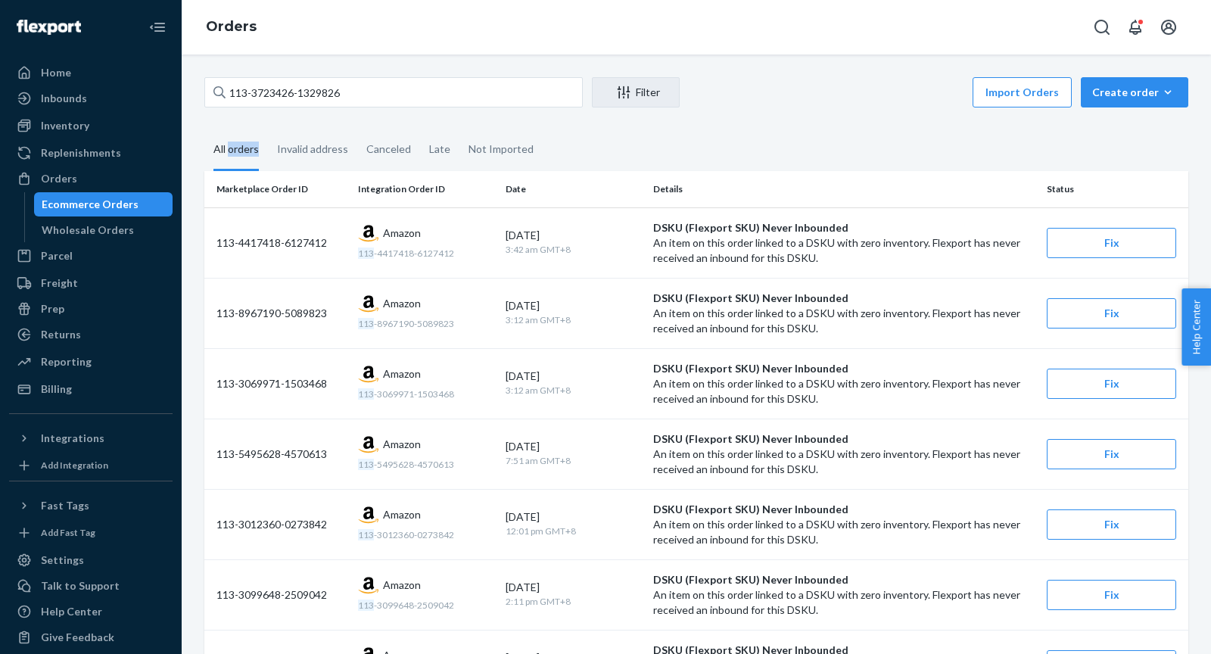
click at [234, 148] on div "All orders" at bounding box center [236, 150] width 45 height 42
click at [204, 129] on input "All orders" at bounding box center [204, 129] width 0 height 0
click at [376, 89] on input "113-3723426-1329826" at bounding box center [393, 92] width 379 height 30
click at [375, 89] on input "113-3723426-1329826" at bounding box center [393, 92] width 379 height 30
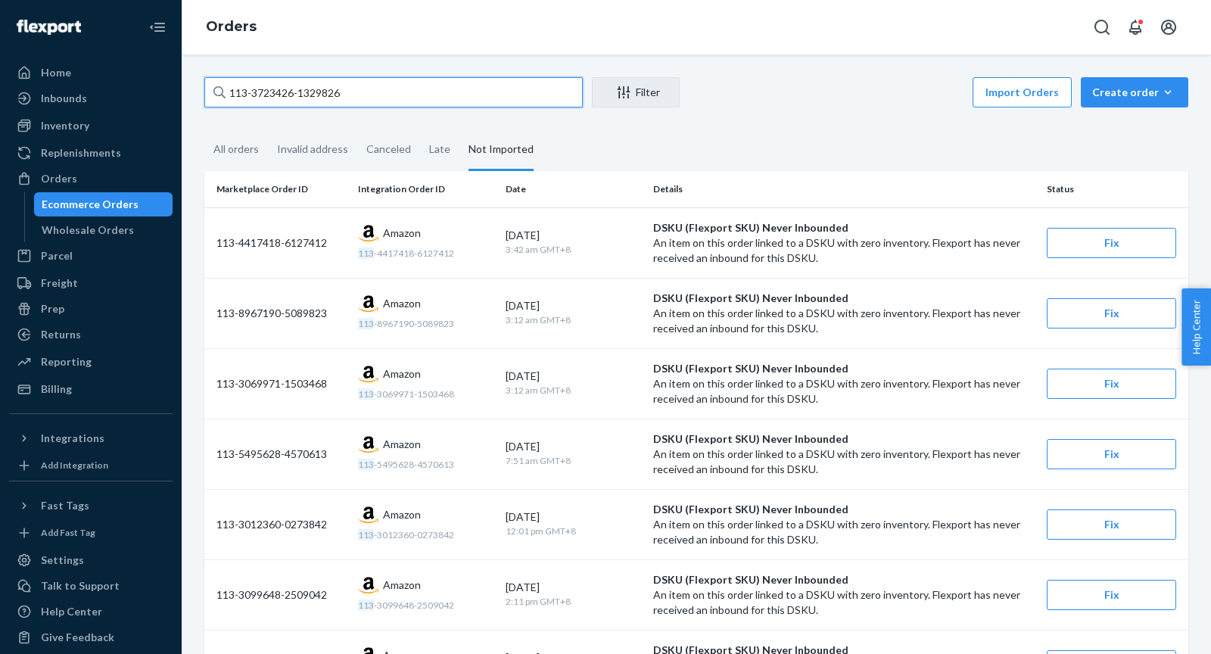
paste input "7874729-796664"
click at [248, 156] on div "All orders" at bounding box center [236, 150] width 45 height 42
click at [204, 129] on input "All orders" at bounding box center [204, 129] width 0 height 0
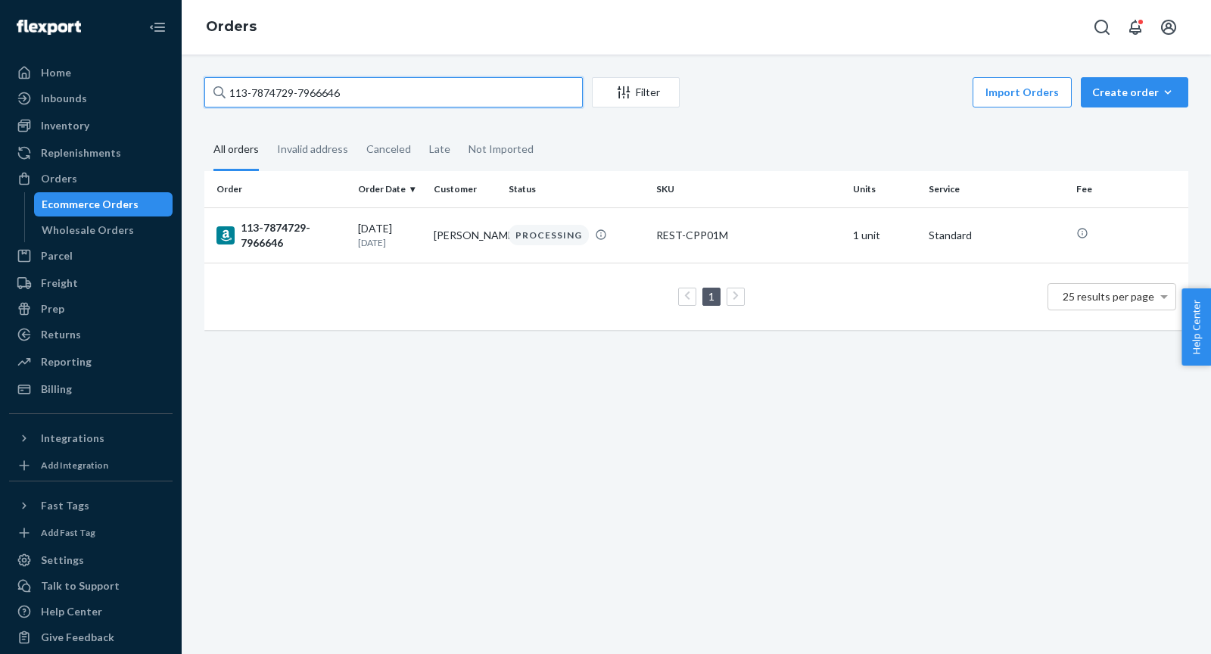
click at [401, 94] on input "113-7874729-7966646" at bounding box center [393, 92] width 379 height 30
paste input "6458109-6421062"
click at [392, 91] on input "113-6458109-6421062" at bounding box center [393, 92] width 379 height 30
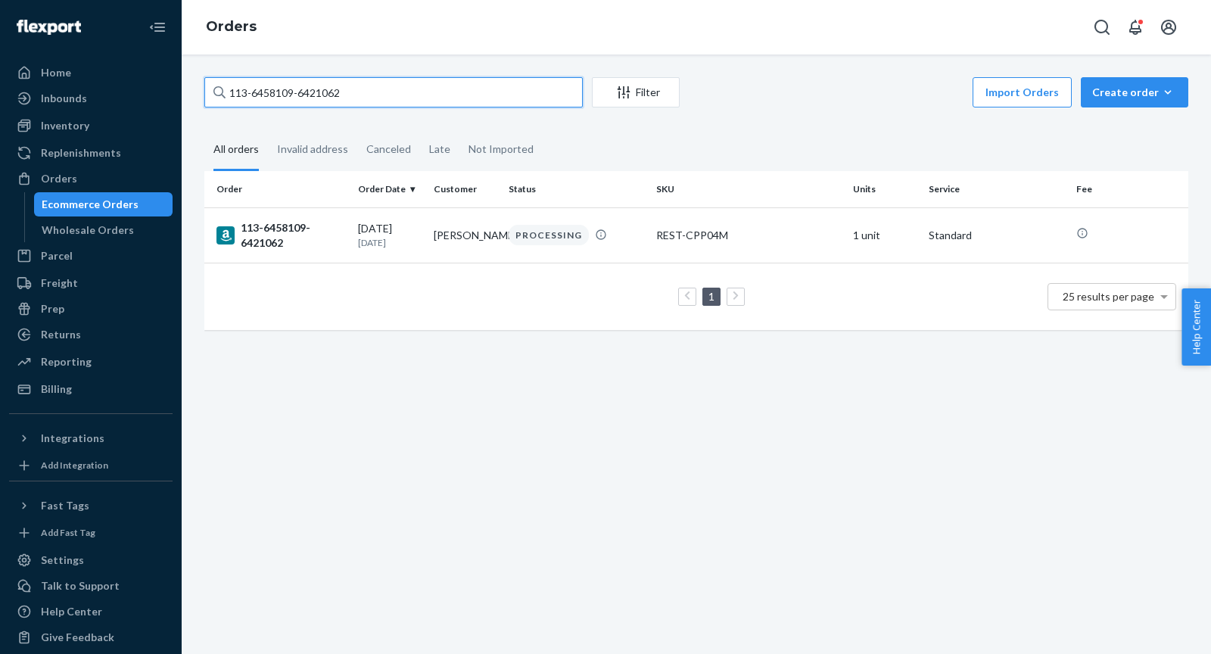
click at [392, 91] on input "113-6458109-6421062" at bounding box center [393, 92] width 379 height 30
click at [393, 90] on input "113-6458109-6421062" at bounding box center [393, 92] width 379 height 30
paste input "[PHONE_NUMBER]"
click at [376, 89] on input "114-0831802-4761862" at bounding box center [393, 92] width 379 height 30
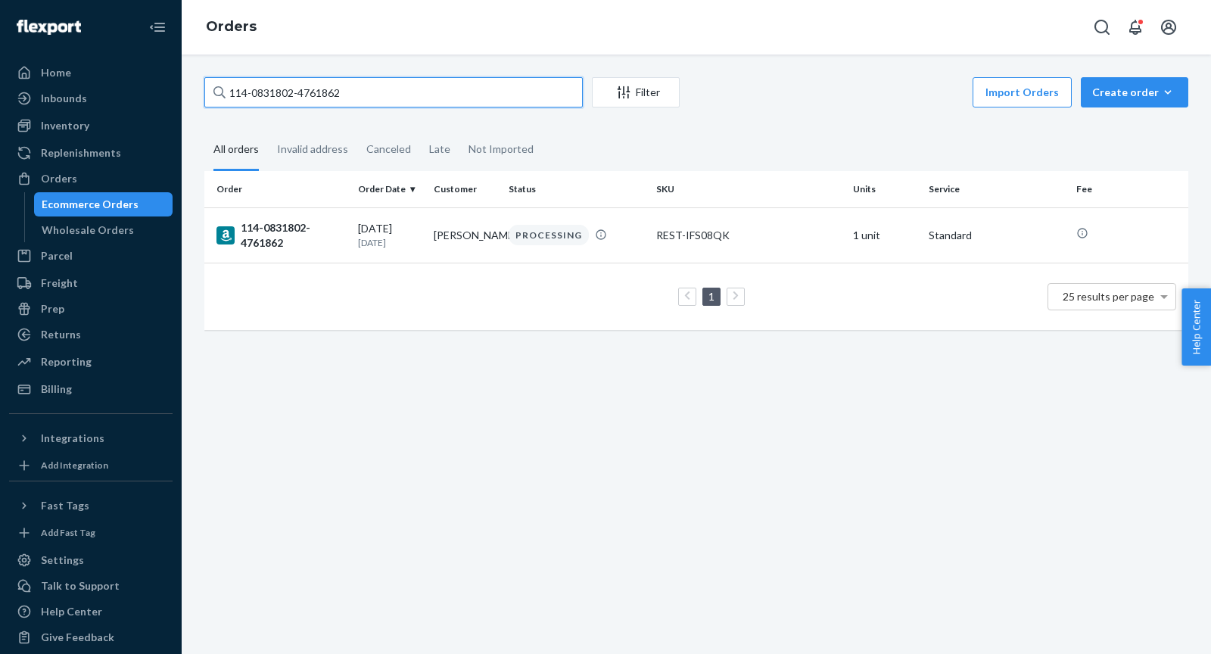
click at [376, 89] on input "114-0831802-4761862" at bounding box center [393, 92] width 379 height 30
paste input "3-3723426-1329826"
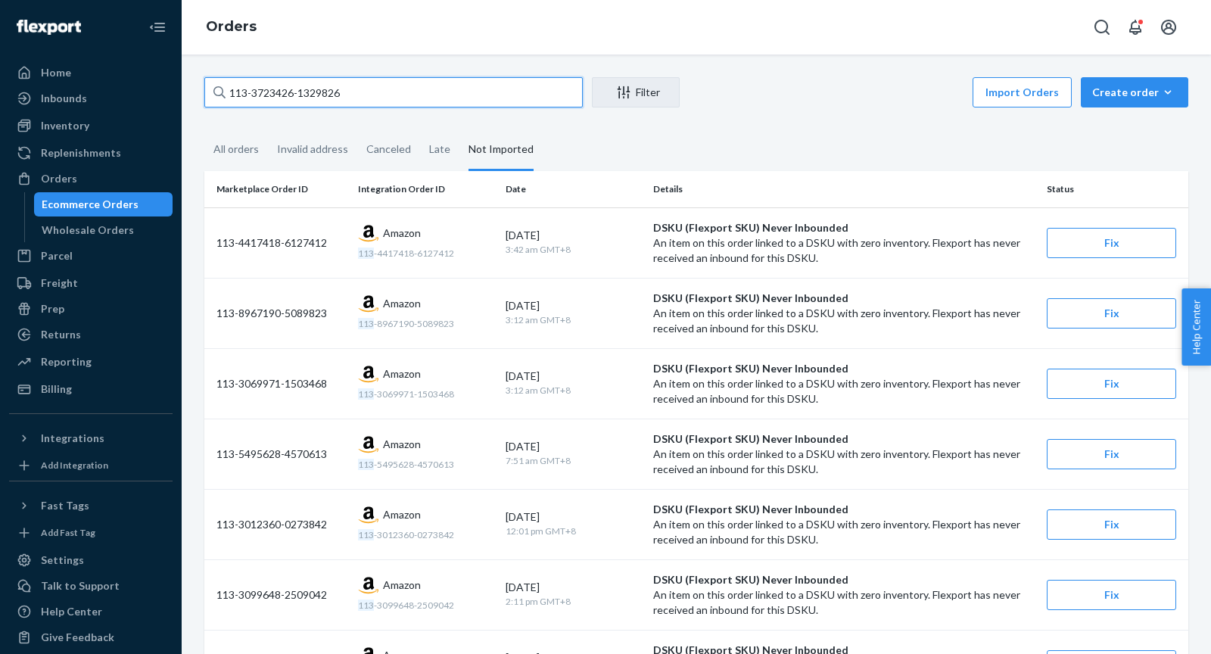
type input "113-3723426-1329826"
click at [1132, 99] on div "Create order" at bounding box center [1135, 92] width 85 height 15
click at [1129, 132] on span "Ecommerce order" at bounding box center [1144, 128] width 94 height 11
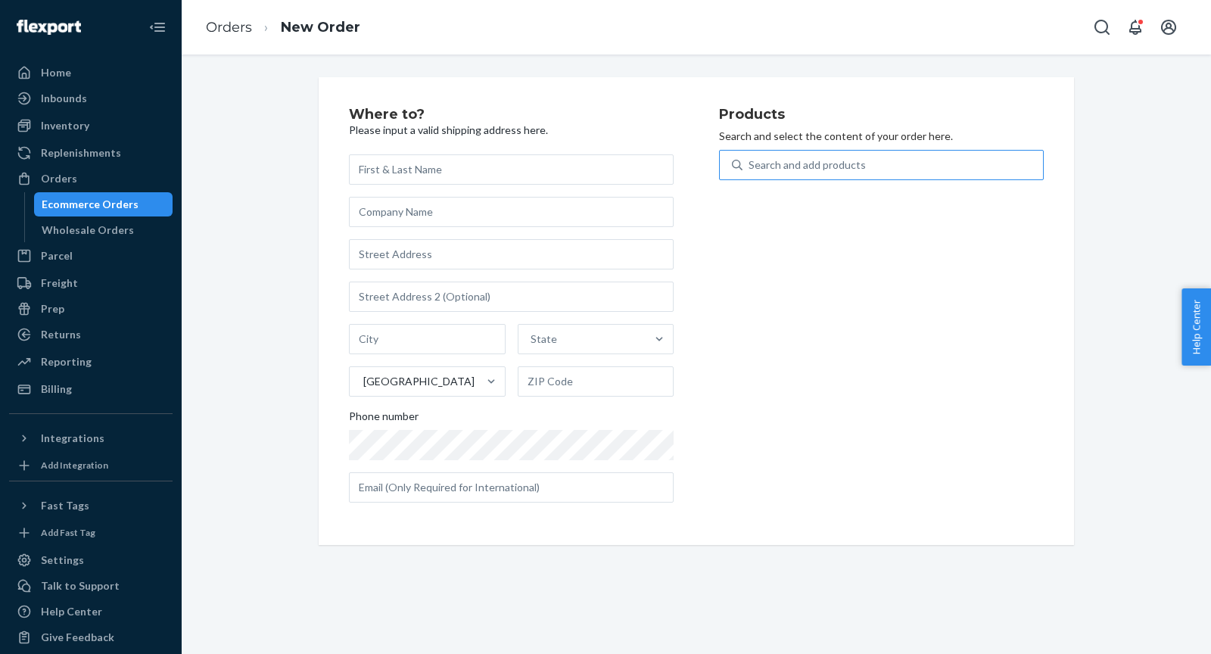
click at [917, 160] on div "Search and add products" at bounding box center [893, 164] width 301 height 27
click at [750, 160] on input "Search and add products" at bounding box center [750, 164] width 2 height 15
paste input "SCD03K-G"
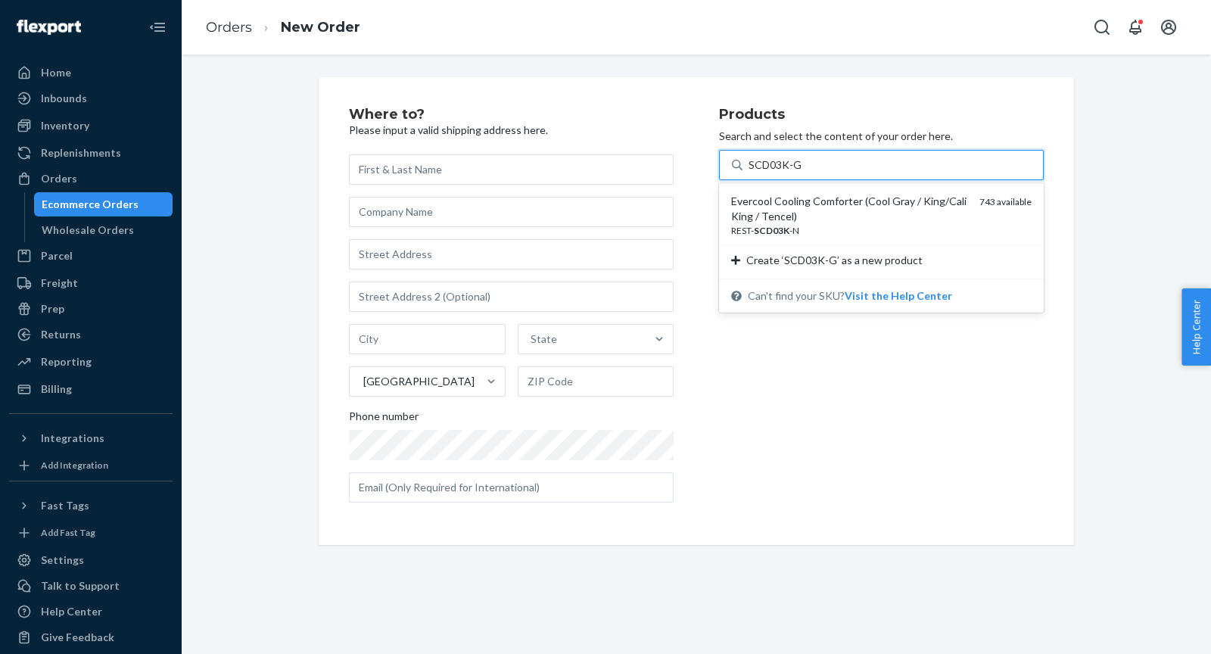
type input "SCD03K-G"
